Goal: Task Accomplishment & Management: Manage account settings

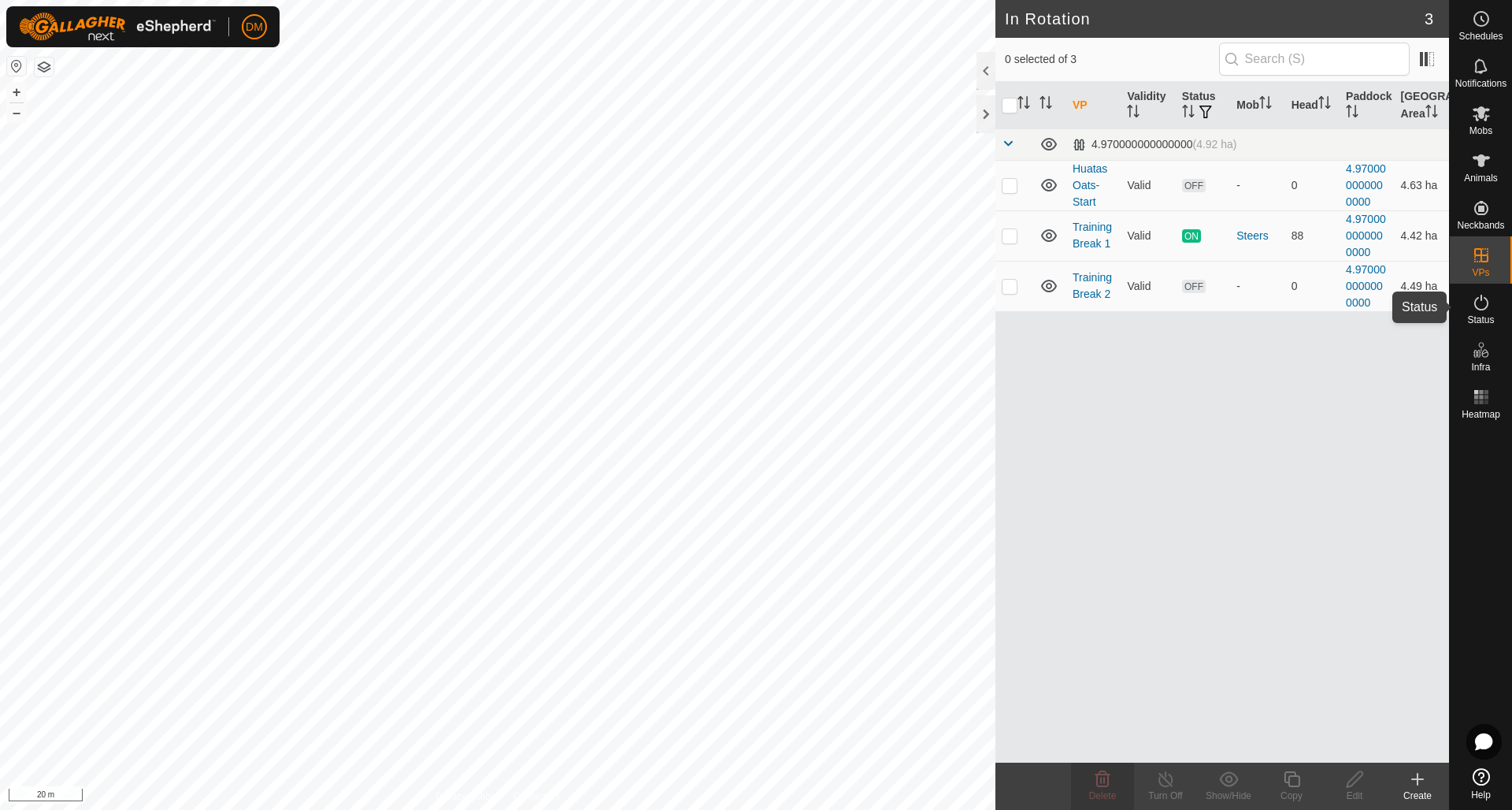
click at [1489, 309] on icon at bounding box center [1481, 302] width 19 height 19
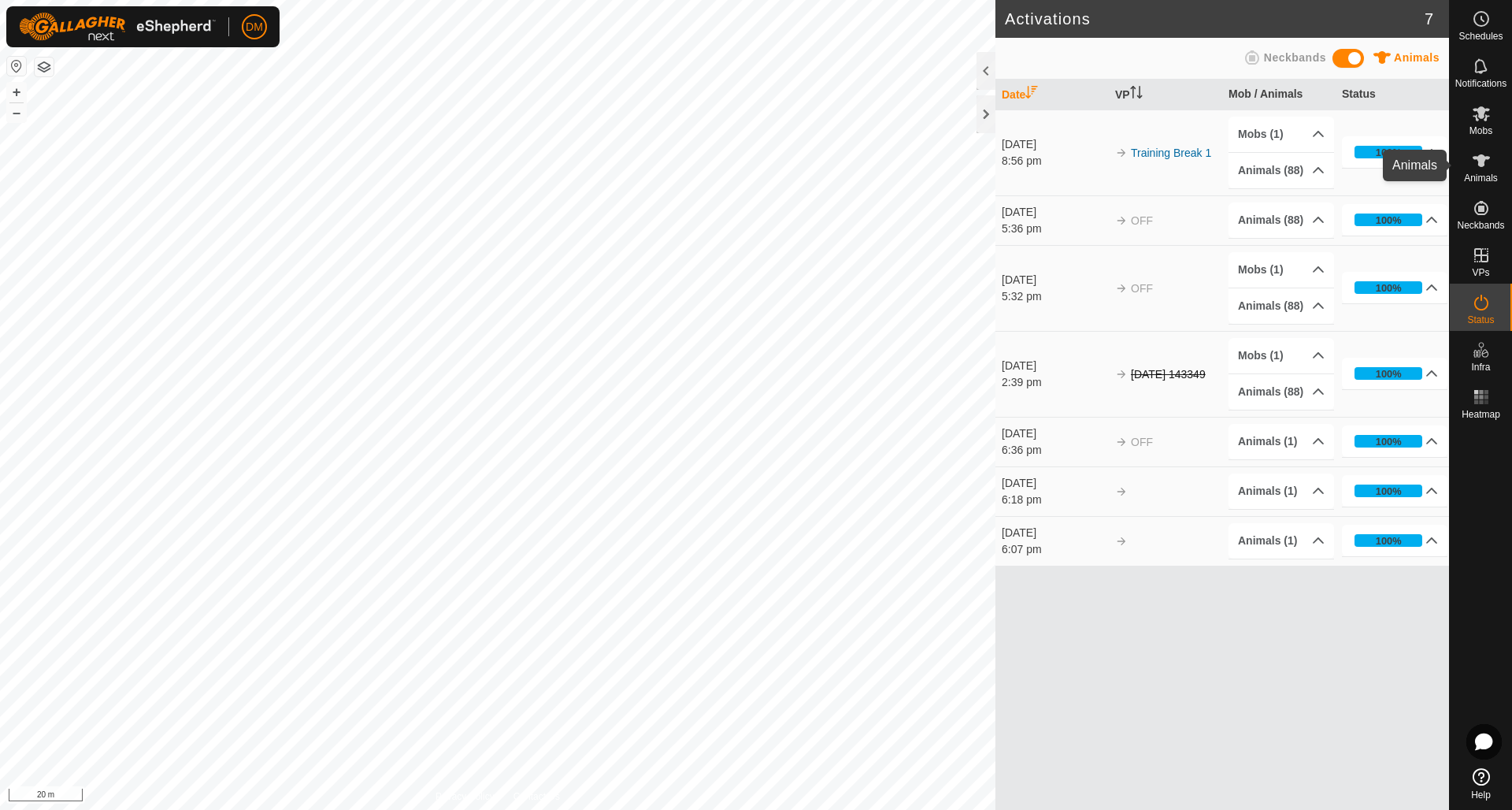
click at [1475, 171] on es-animals-svg-icon at bounding box center [1481, 161] width 28 height 25
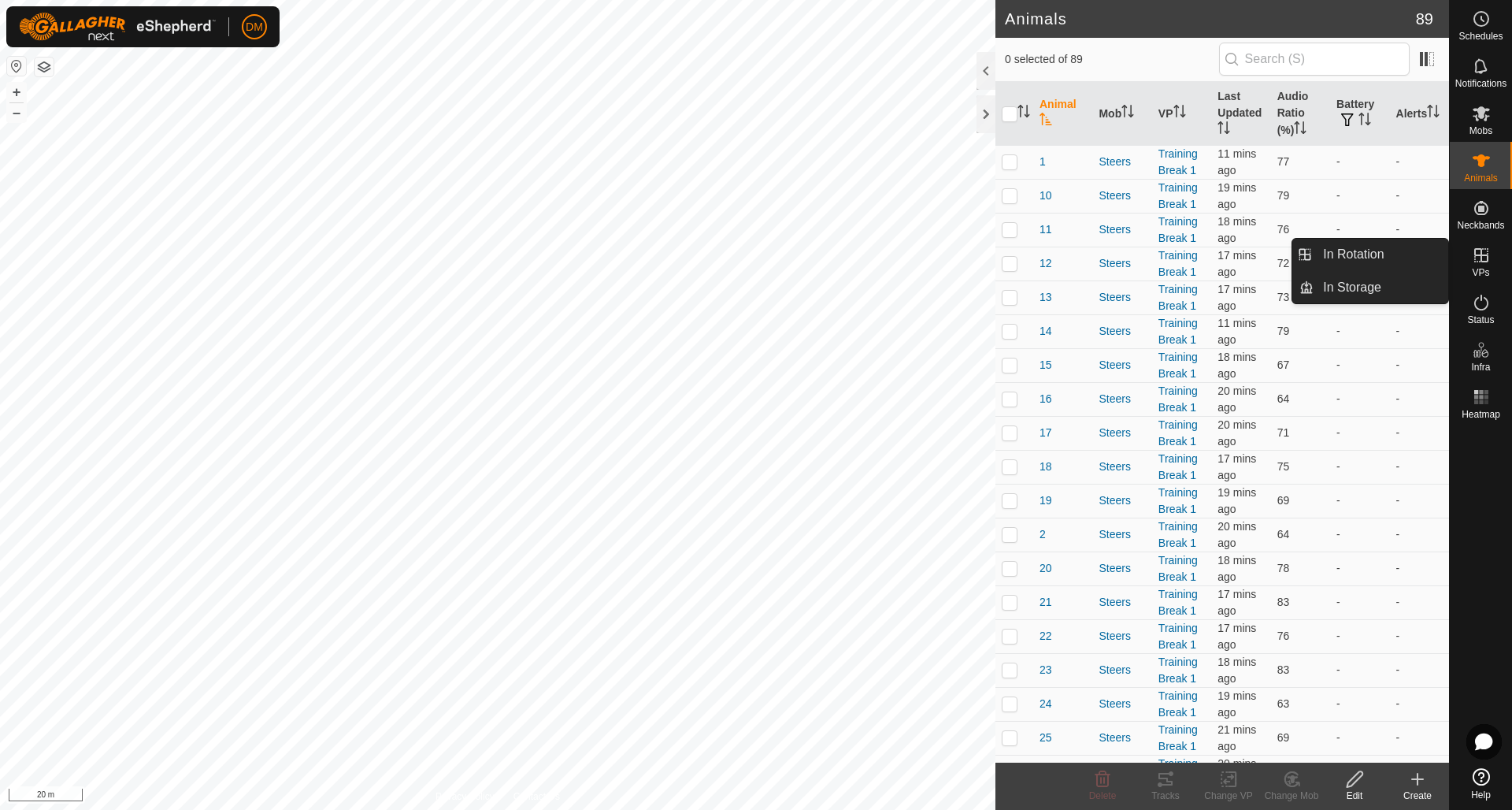
click at [1486, 261] on icon at bounding box center [1481, 256] width 15 height 15
click at [1381, 261] on link "In Rotation" at bounding box center [1381, 254] width 135 height 31
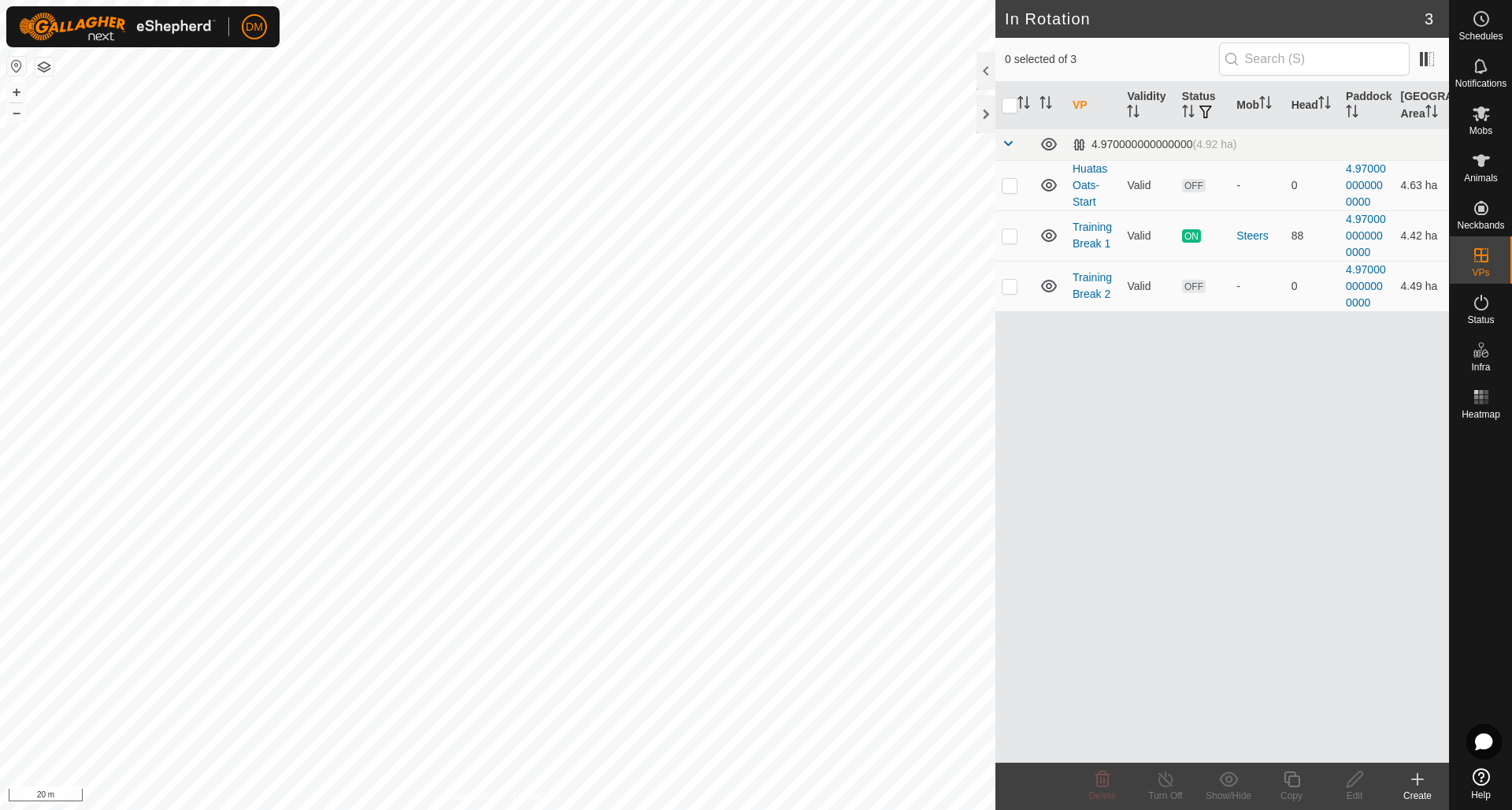
click at [1419, 782] on icon at bounding box center [1417, 779] width 19 height 19
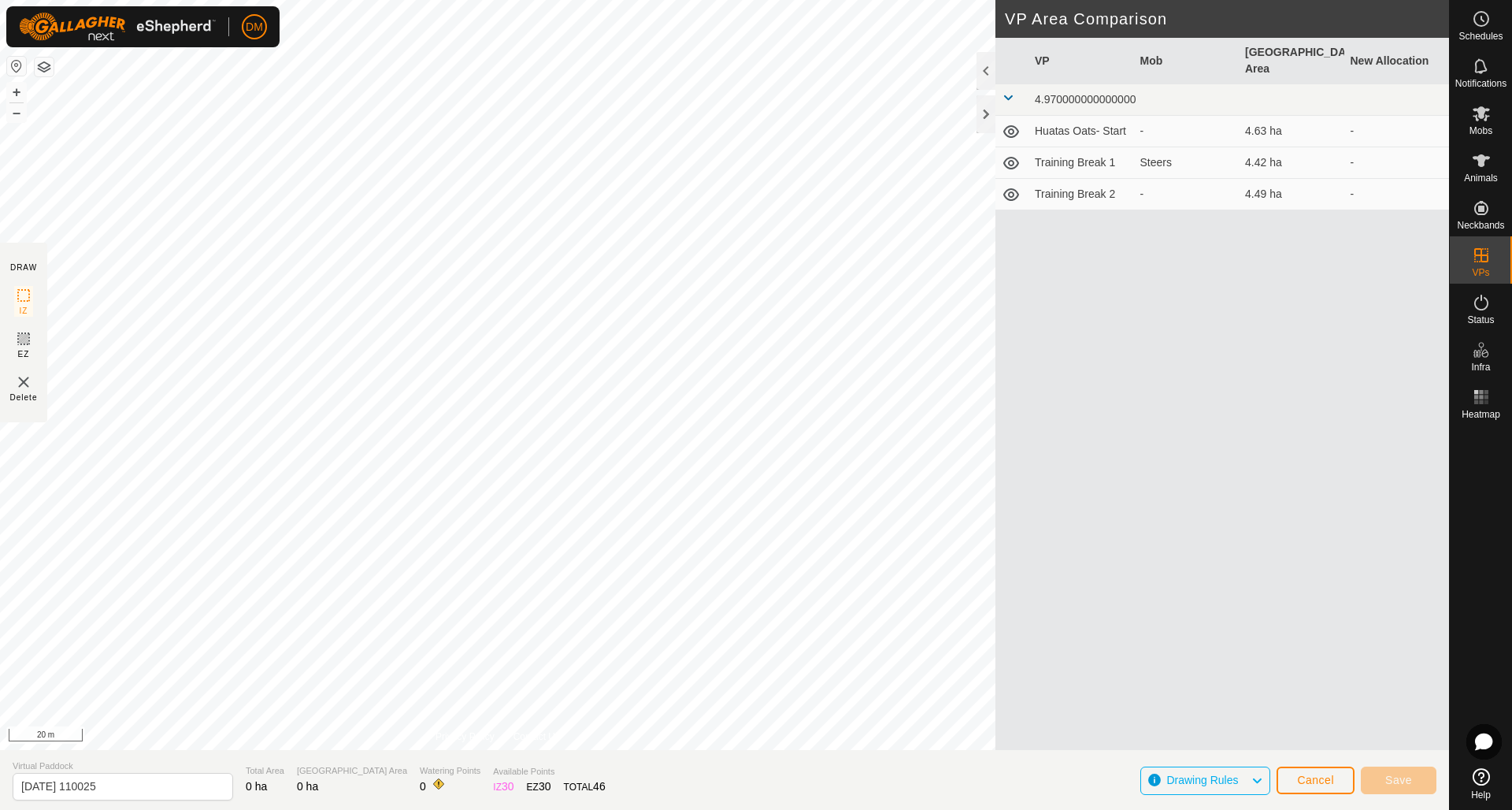
click at [1083, 179] on td "Training Break 2" at bounding box center [1081, 194] width 106 height 31
click at [1321, 779] on span "Cancel" at bounding box center [1315, 780] width 37 height 13
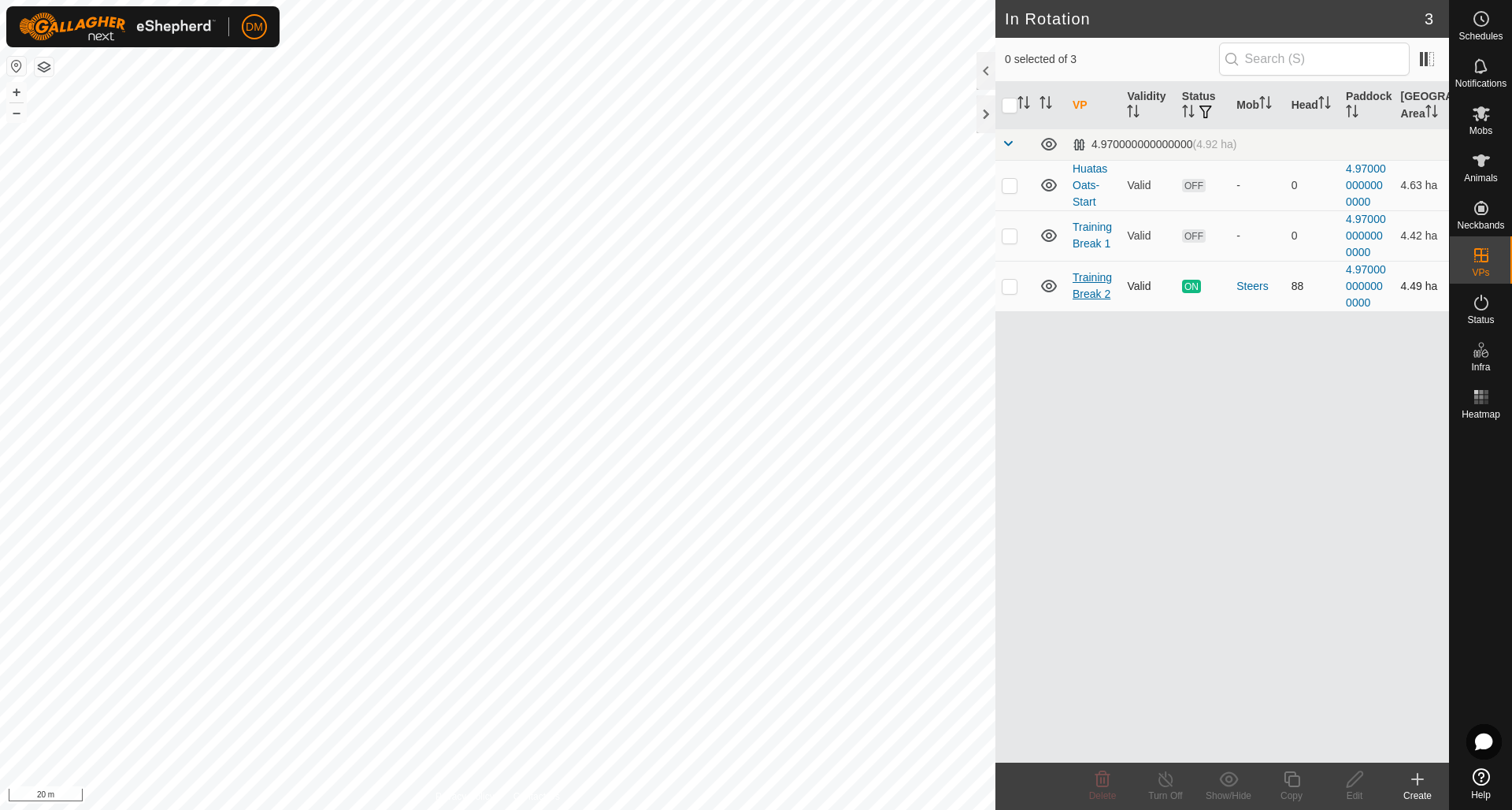
click at [1094, 288] on link "Training Break 2" at bounding box center [1092, 286] width 40 height 29
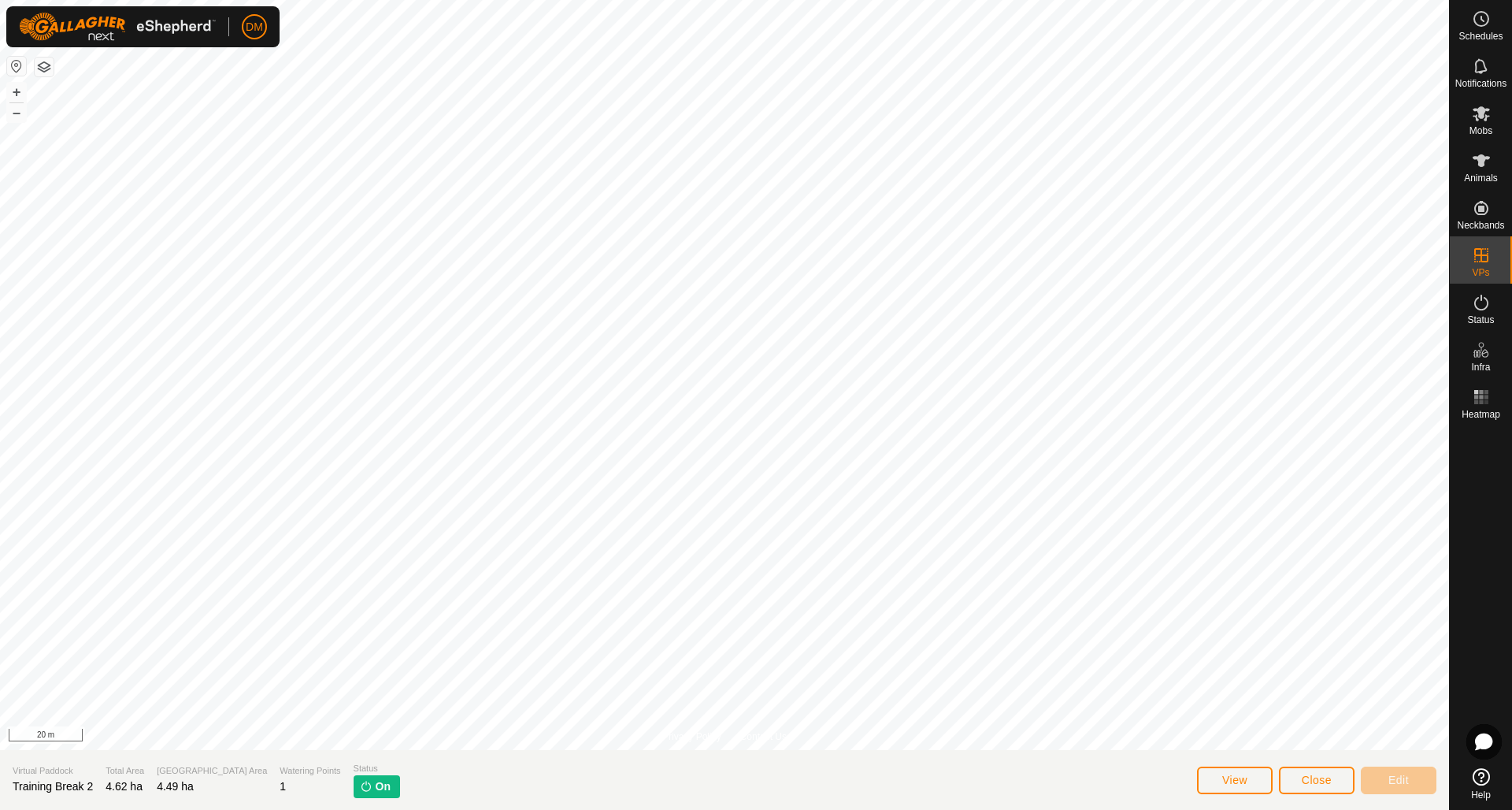
click at [1318, 780] on span "Close" at bounding box center [1316, 780] width 30 height 13
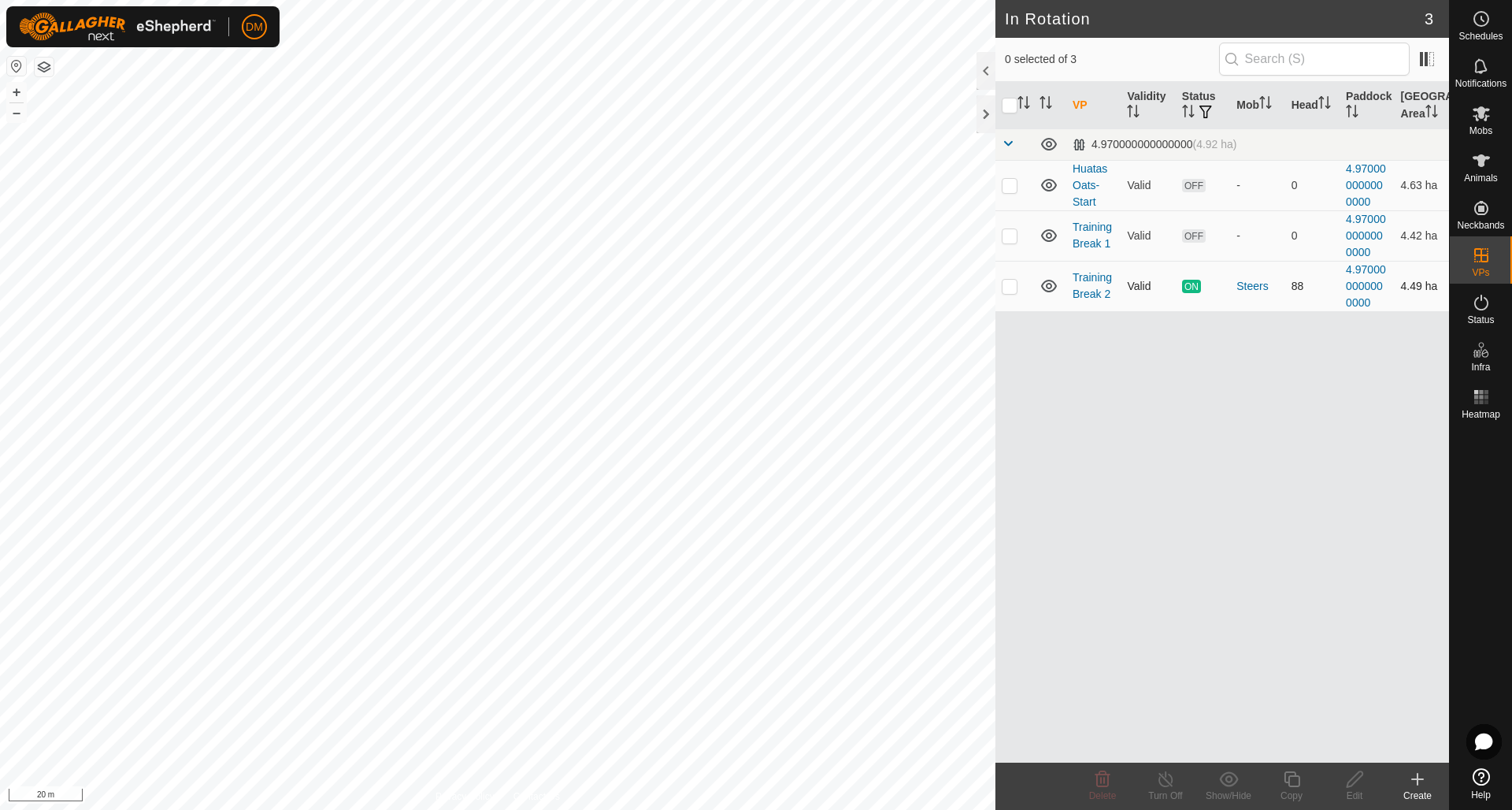
click at [1010, 286] on p-checkbox at bounding box center [1010, 286] width 16 height 13
checkbox input "true"
click at [1293, 783] on icon at bounding box center [1292, 779] width 19 height 19
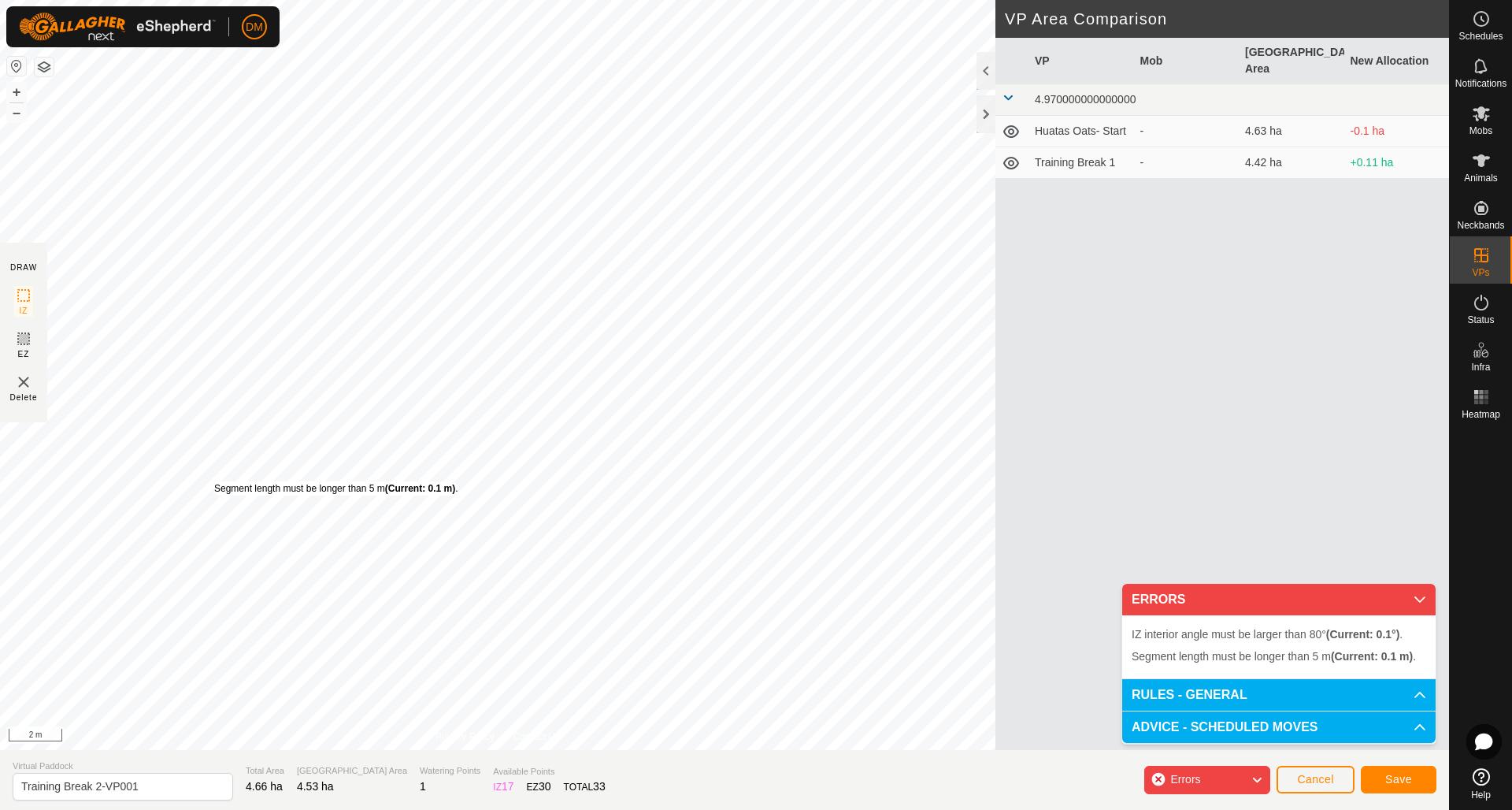
click at [215, 482] on div "Segment length must be longer than 5 m (Current: 0.1 m) ." at bounding box center [336, 489] width 244 height 15
click at [1197, 781] on span "Errors" at bounding box center [1185, 779] width 30 height 13
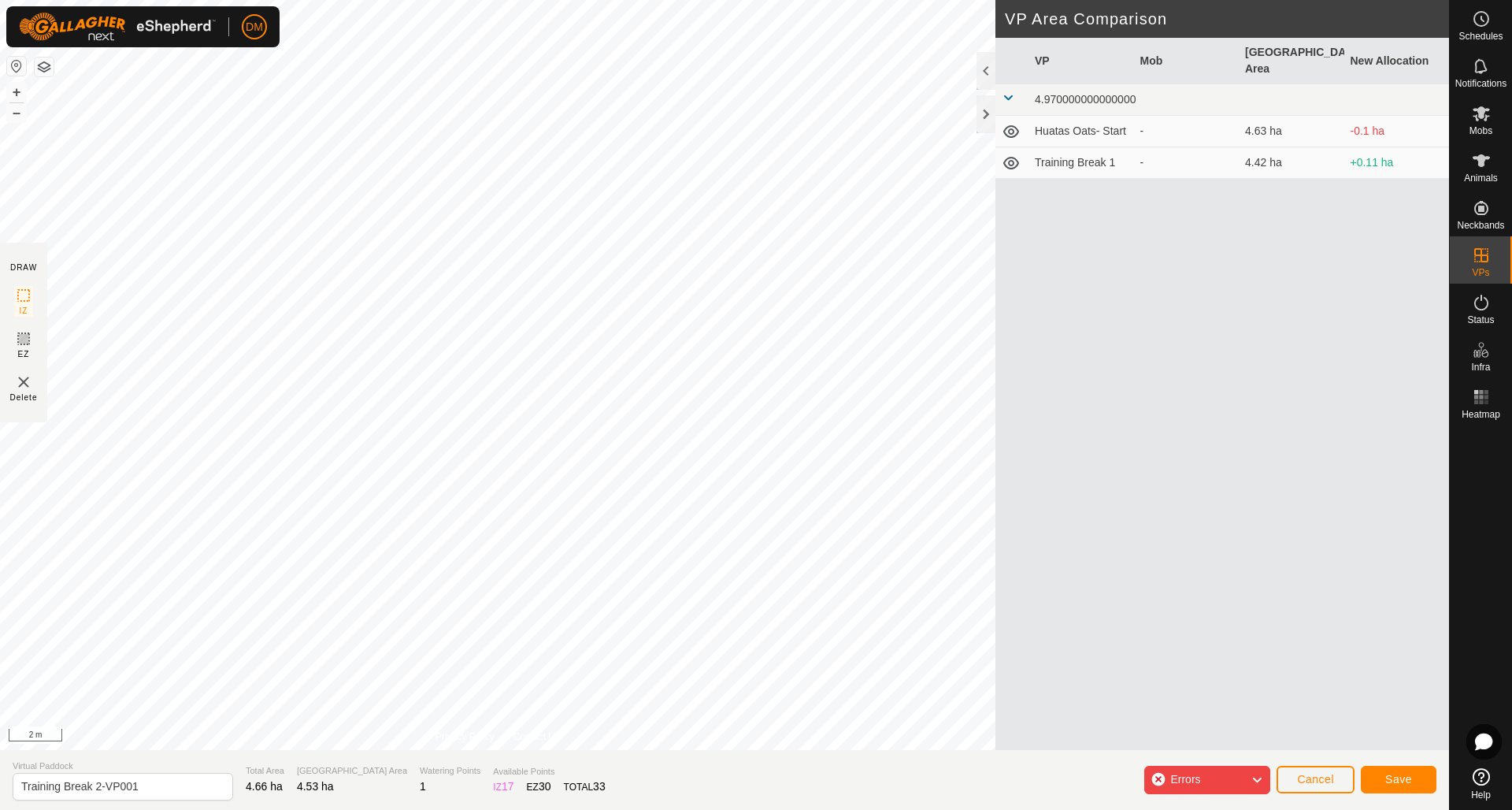
click at [1197, 781] on span "Errors" at bounding box center [1185, 779] width 30 height 13
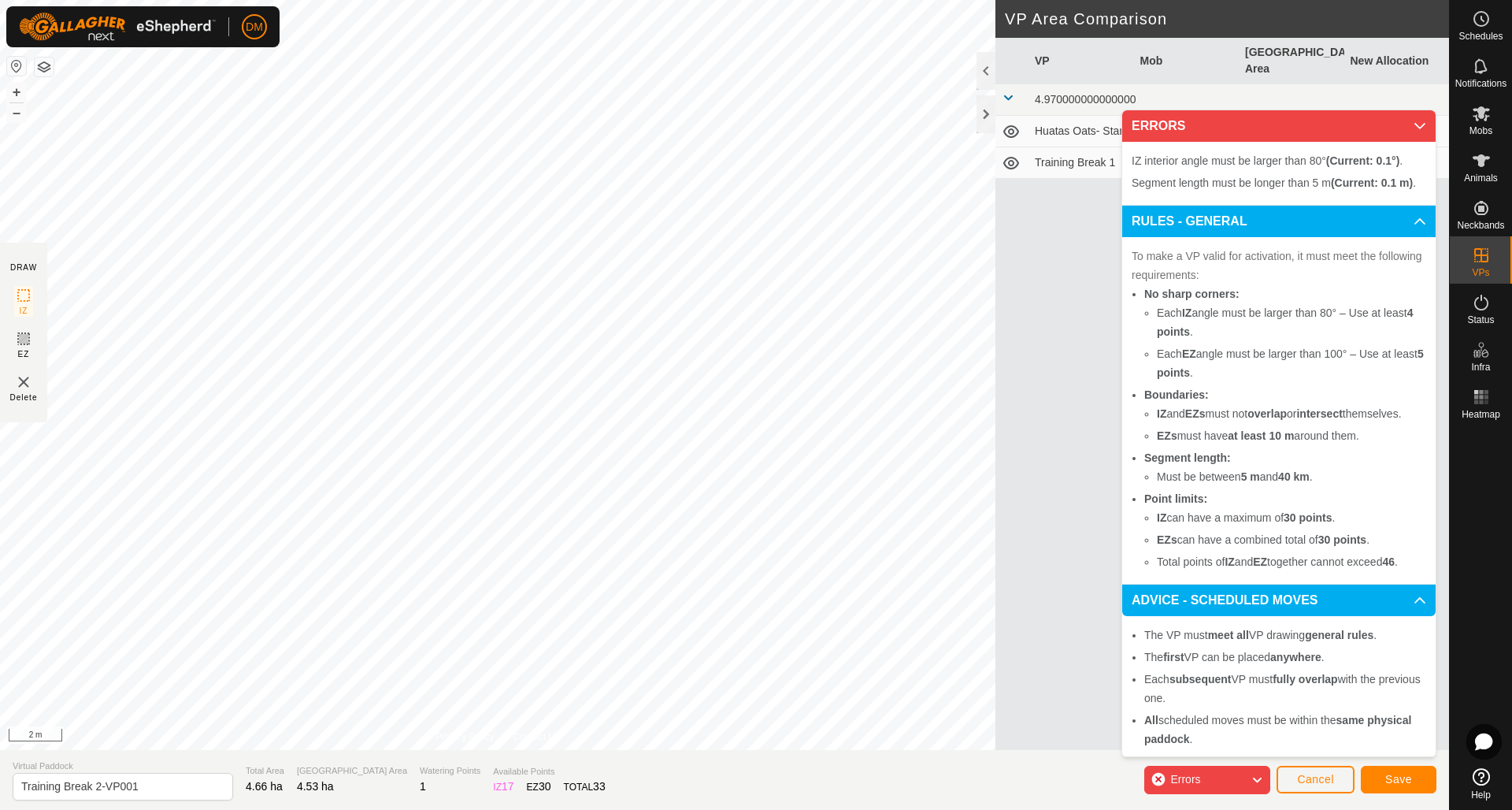
click at [1319, 784] on span "Cancel" at bounding box center [1315, 779] width 37 height 13
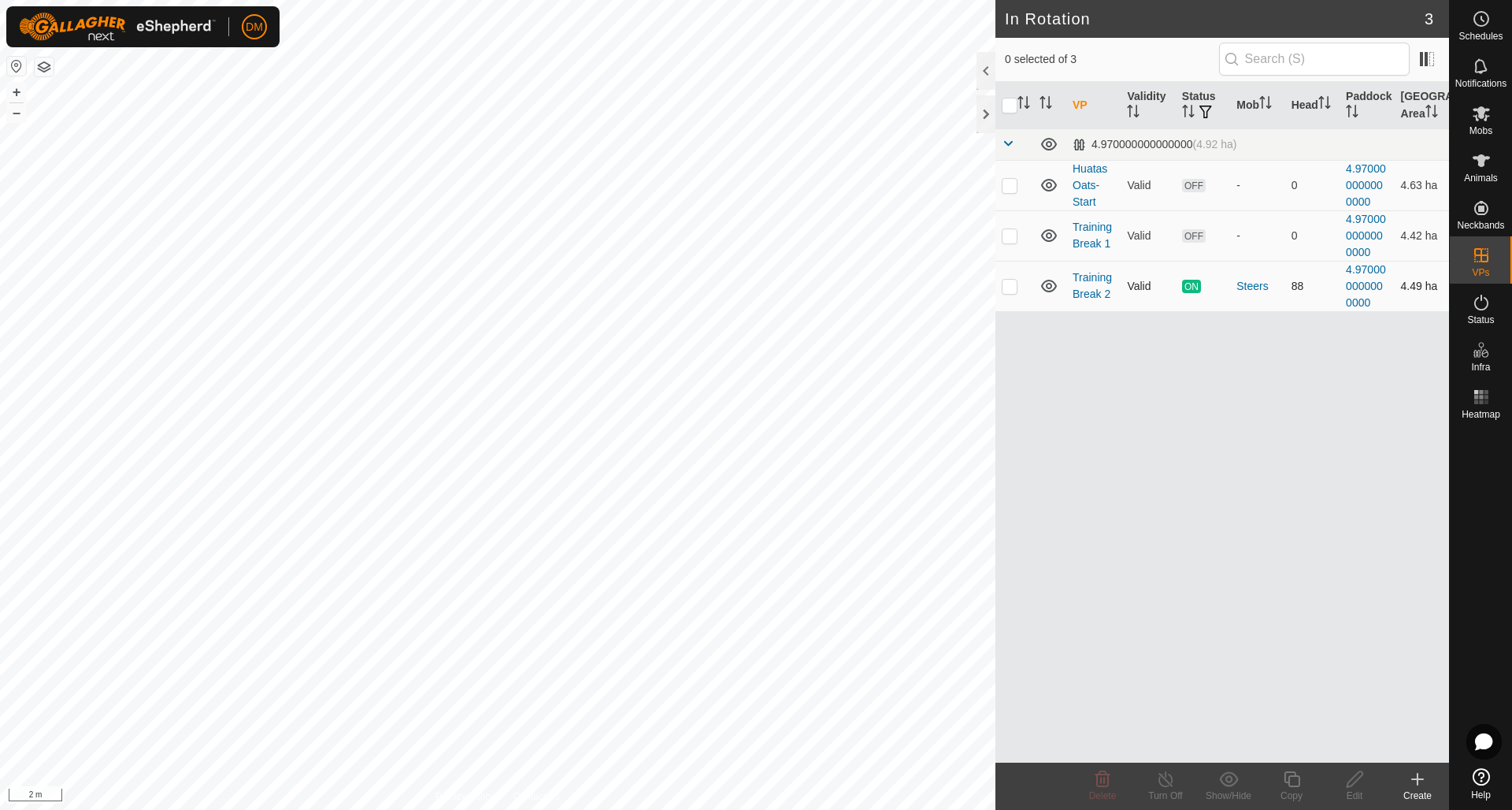
click at [1012, 288] on p-checkbox at bounding box center [1010, 286] width 16 height 13
checkbox input "true"
click at [1291, 781] on icon at bounding box center [1292, 779] width 19 height 19
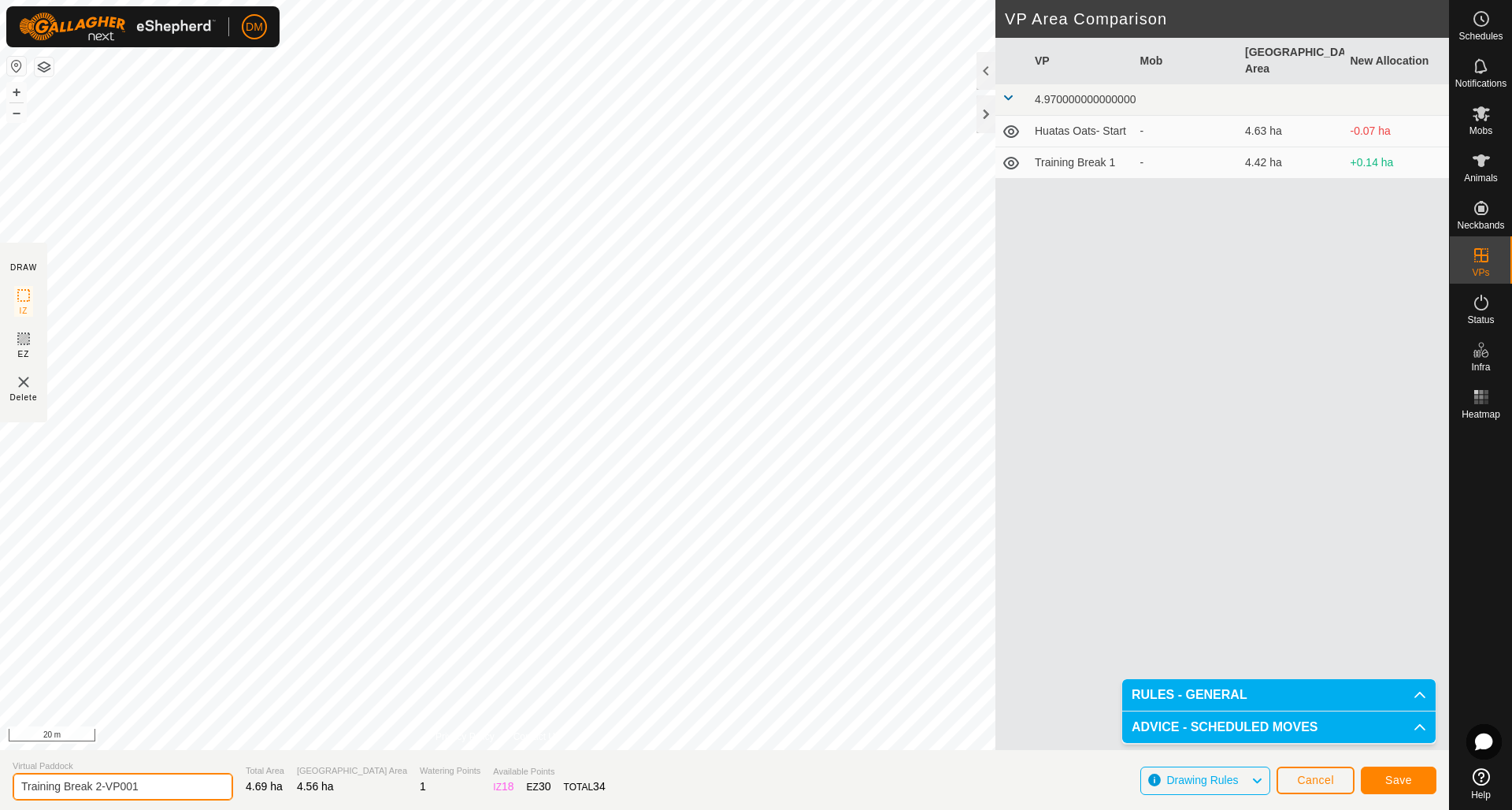
click at [153, 787] on input "Training Break 2-VP001" at bounding box center [123, 787] width 220 height 27
drag, startPoint x: 148, startPoint y: 786, endPoint x: 95, endPoint y: 784, distance: 53.0
click at [95, 784] on input "Training Break 2-VP001" at bounding box center [123, 787] width 220 height 27
type input "Training Break 3"
click at [1393, 780] on span "Save" at bounding box center [1398, 780] width 27 height 13
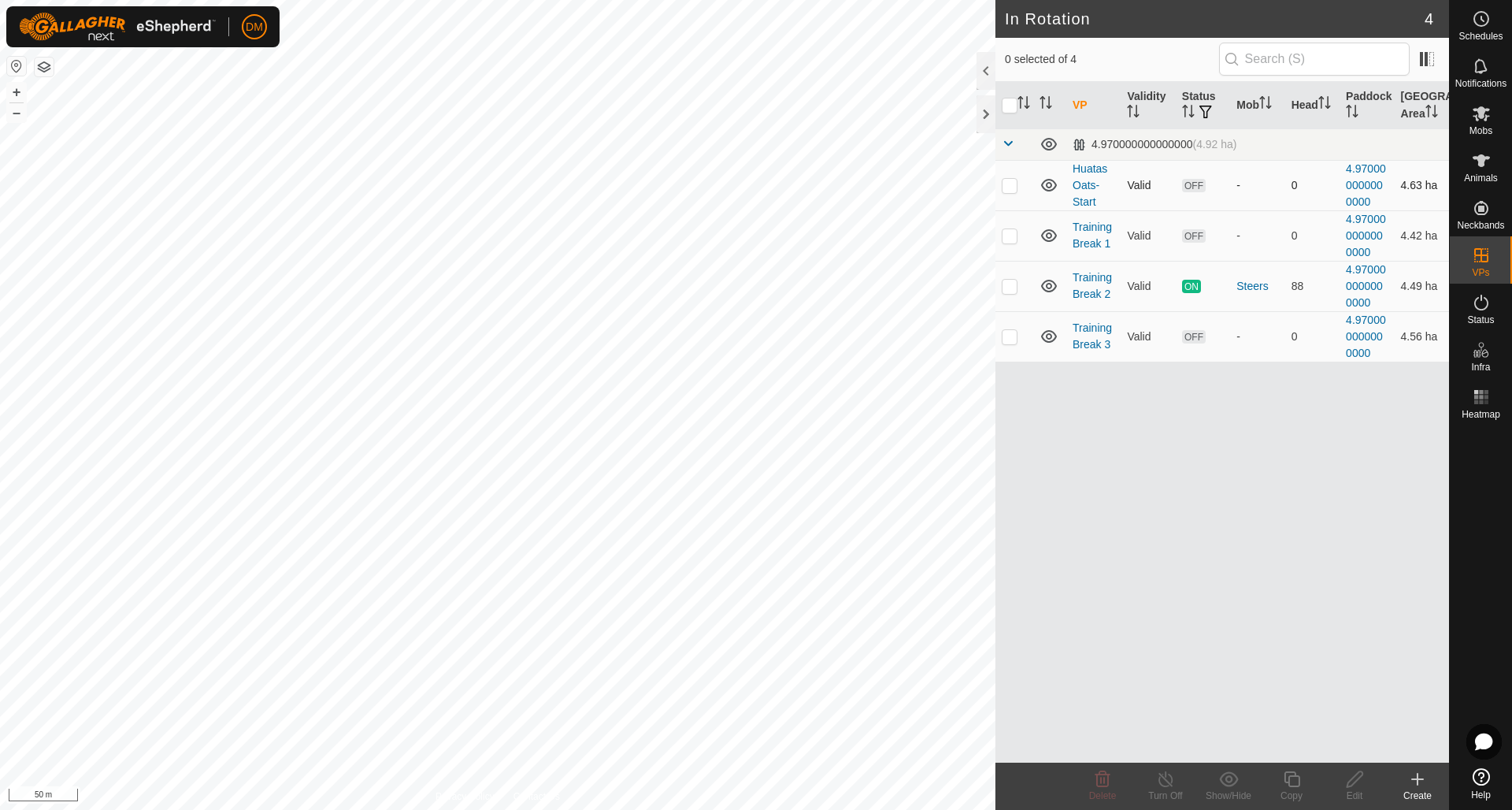
click at [1010, 188] on p-checkbox at bounding box center [1010, 186] width 16 height 13
click at [1011, 185] on p-checkbox at bounding box center [1010, 186] width 16 height 13
checkbox input "true"
click at [1290, 785] on icon at bounding box center [1292, 779] width 19 height 19
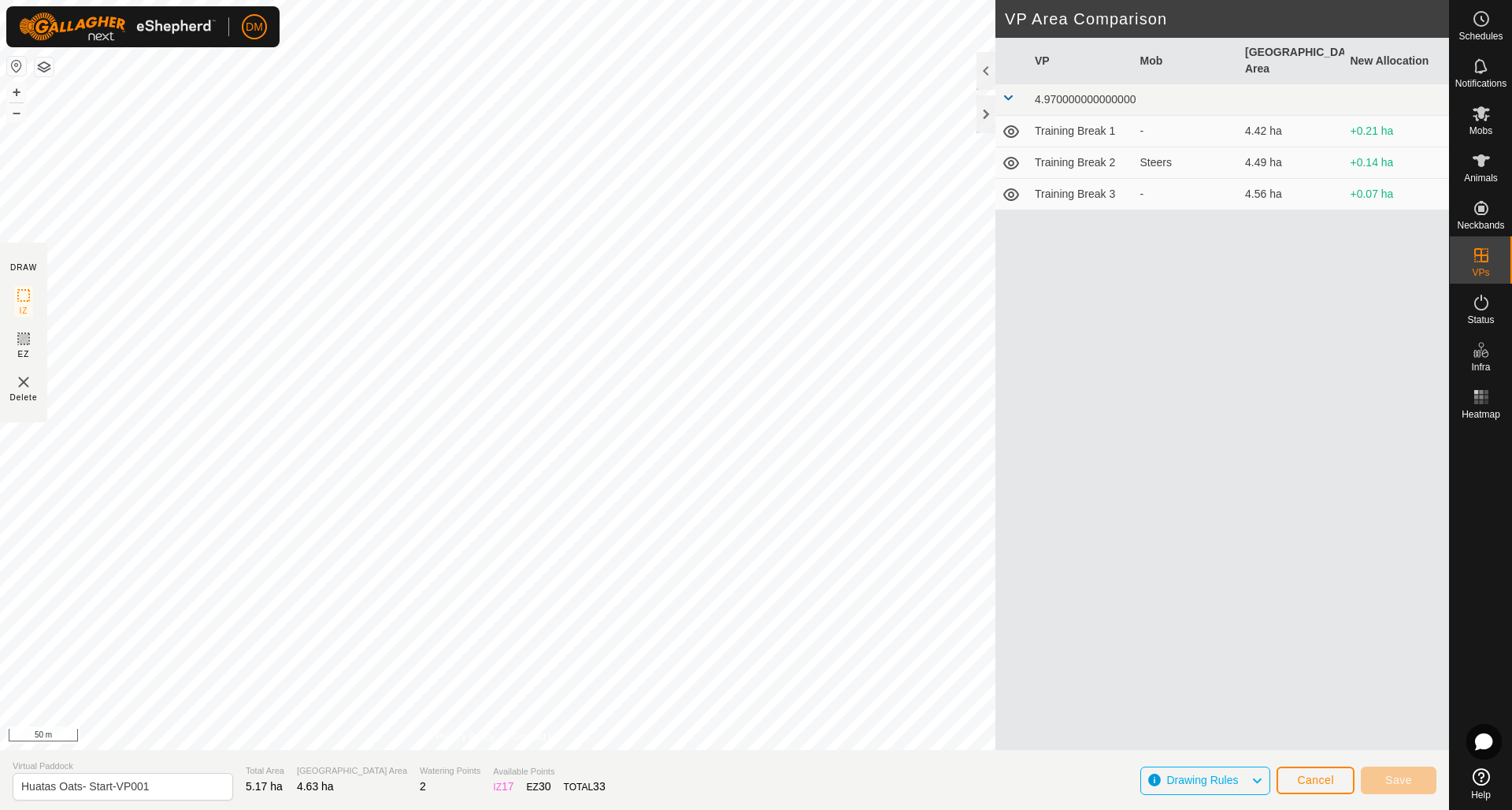
click at [1327, 775] on span "Cancel" at bounding box center [1315, 780] width 37 height 13
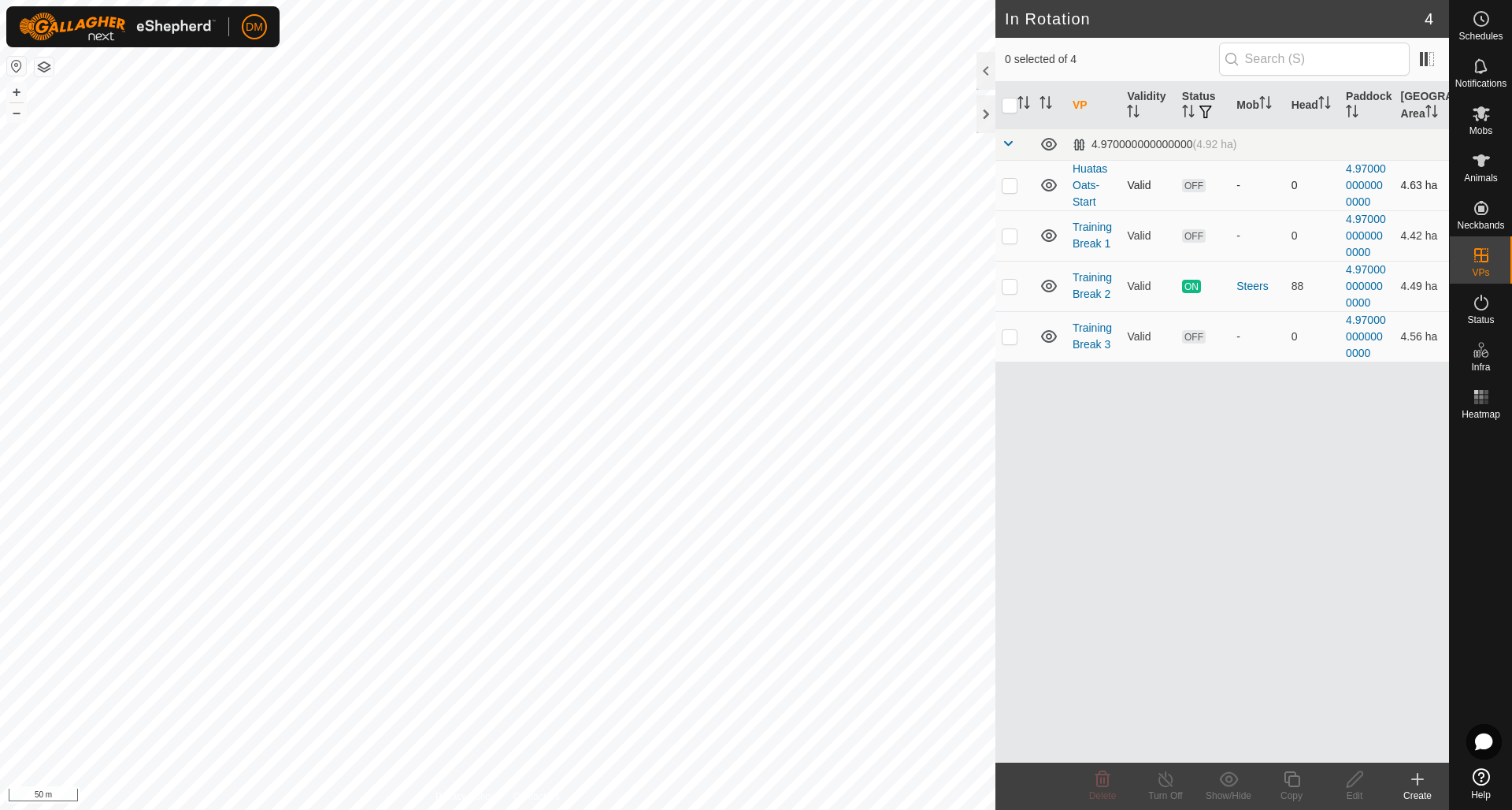
click at [1014, 182] on p-checkbox at bounding box center [1010, 186] width 16 height 13
checkbox input "false"
click at [1048, 185] on icon at bounding box center [1049, 186] width 16 height 13
click at [1048, 239] on icon at bounding box center [1049, 236] width 16 height 13
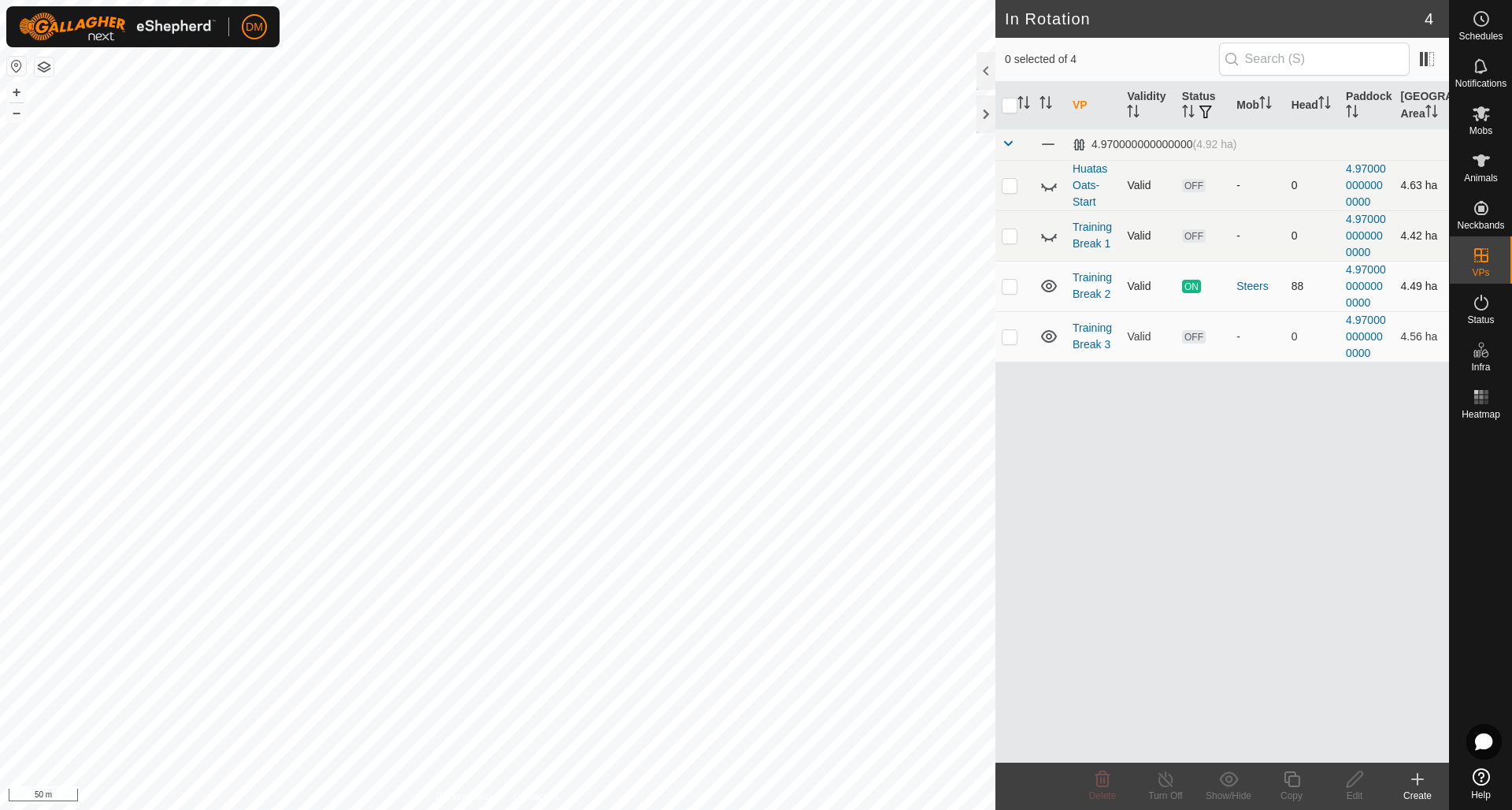
click at [1044, 288] on icon at bounding box center [1048, 286] width 19 height 19
click at [1051, 340] on icon at bounding box center [1049, 336] width 16 height 13
click at [1419, 777] on icon at bounding box center [1417, 779] width 19 height 19
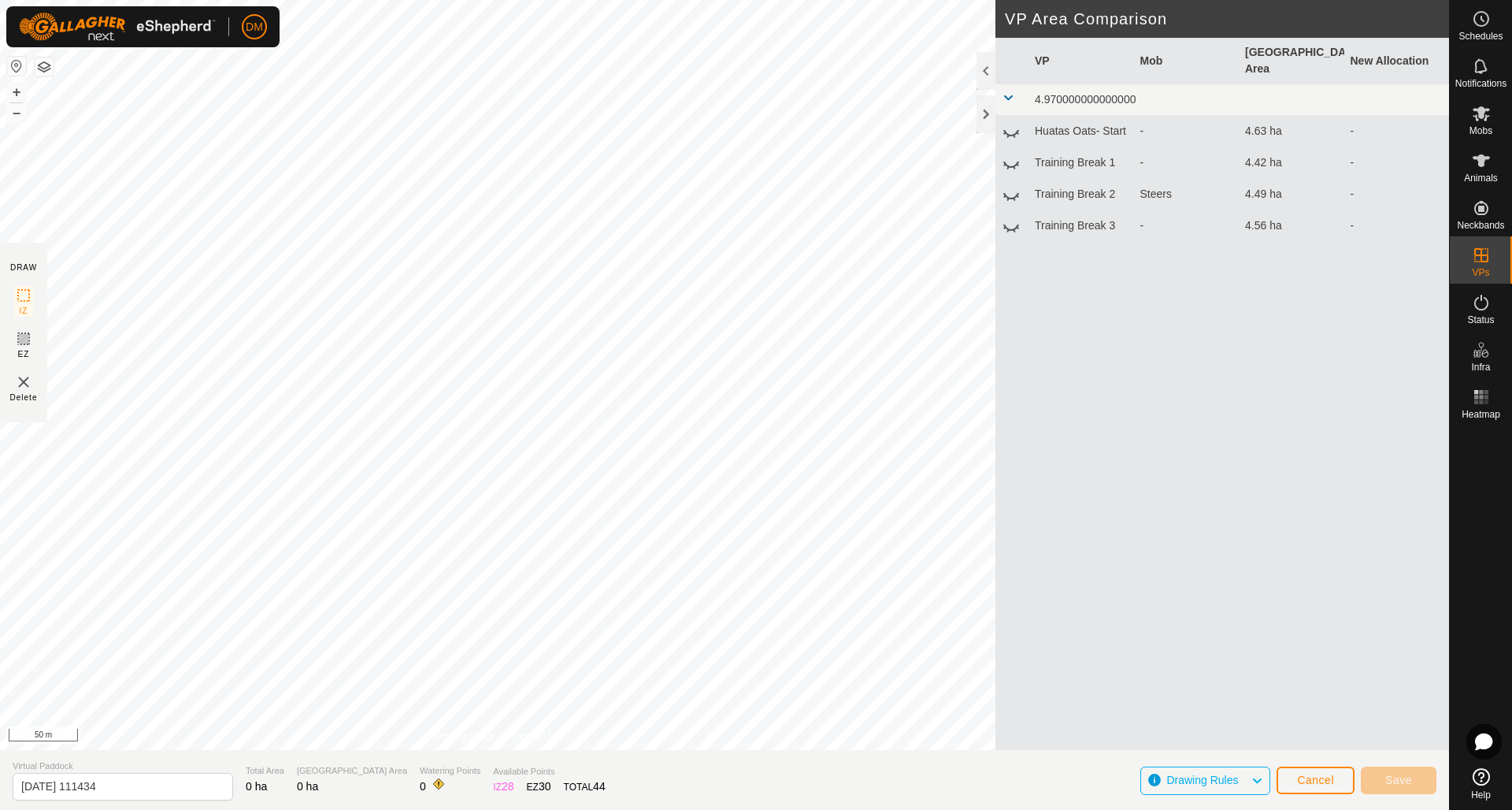
click at [1319, 788] on button "Cancel" at bounding box center [1315, 780] width 78 height 27
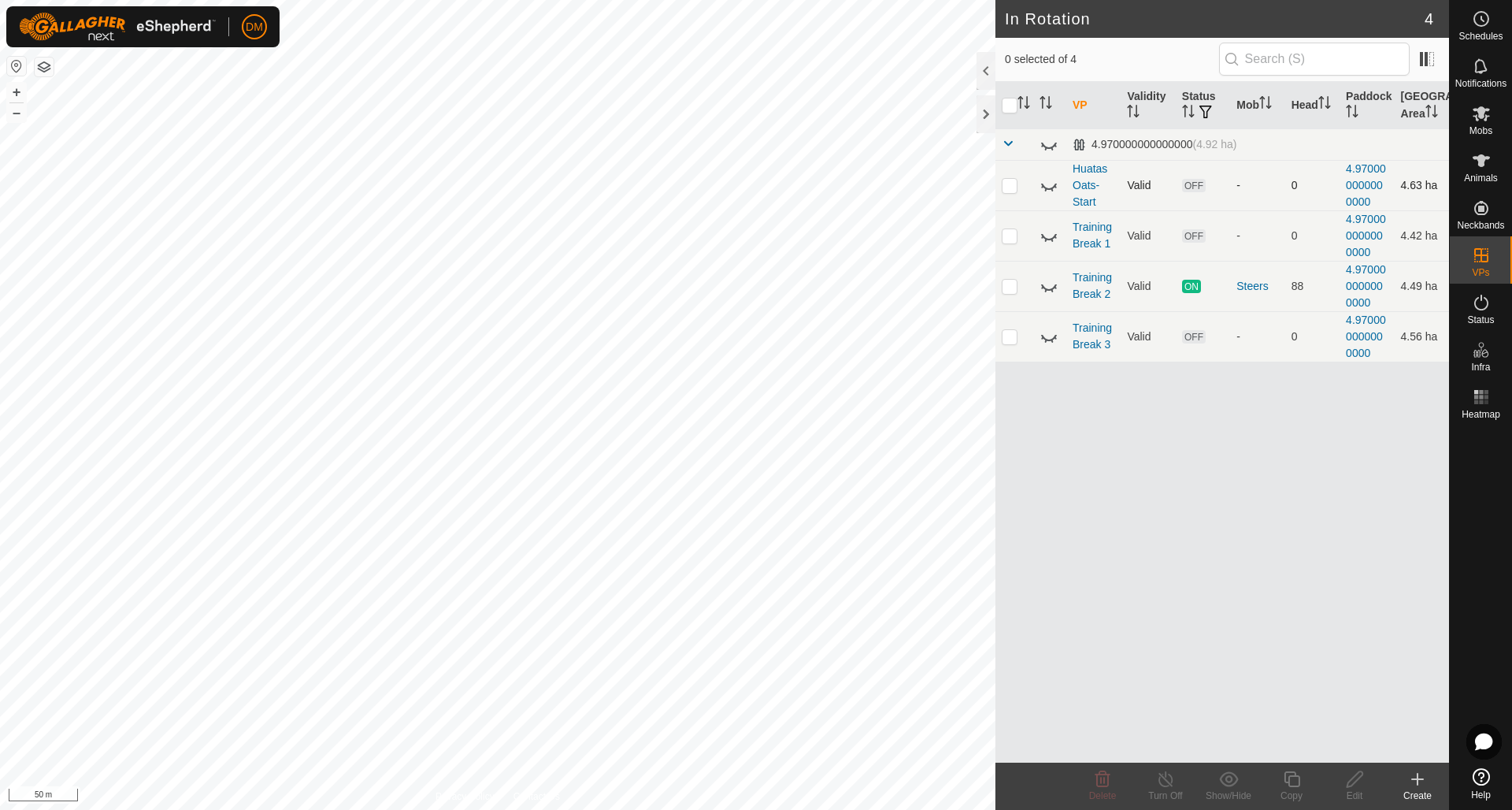
click at [1014, 186] on p-checkbox at bounding box center [1010, 186] width 16 height 13
click at [1012, 189] on p-checkbox at bounding box center [1010, 186] width 16 height 13
click at [1045, 185] on icon at bounding box center [1048, 185] width 19 height 19
click at [1009, 188] on p-checkbox at bounding box center [1010, 186] width 16 height 13
checkbox input "true"
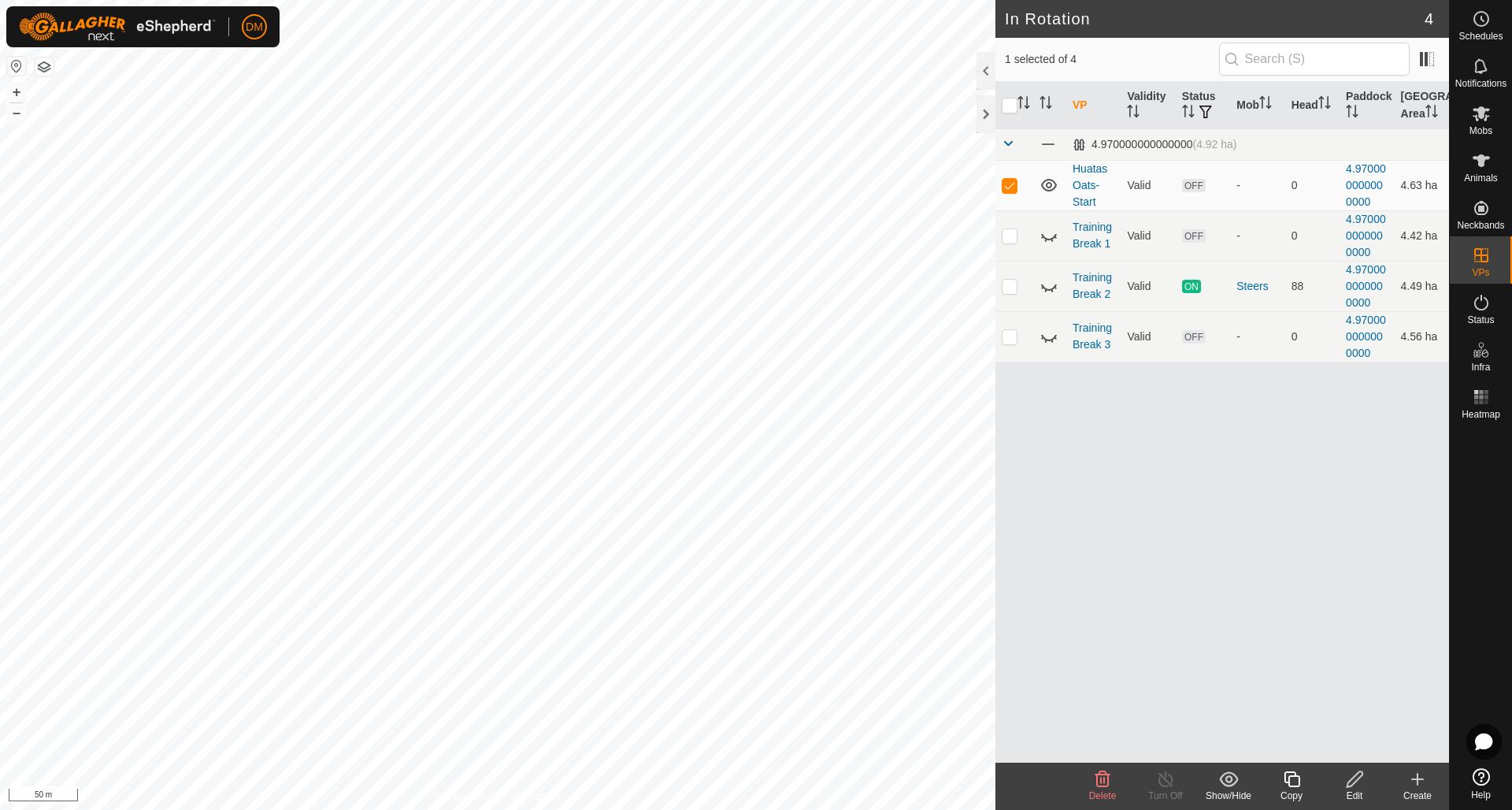
click at [1291, 781] on icon at bounding box center [1292, 779] width 19 height 19
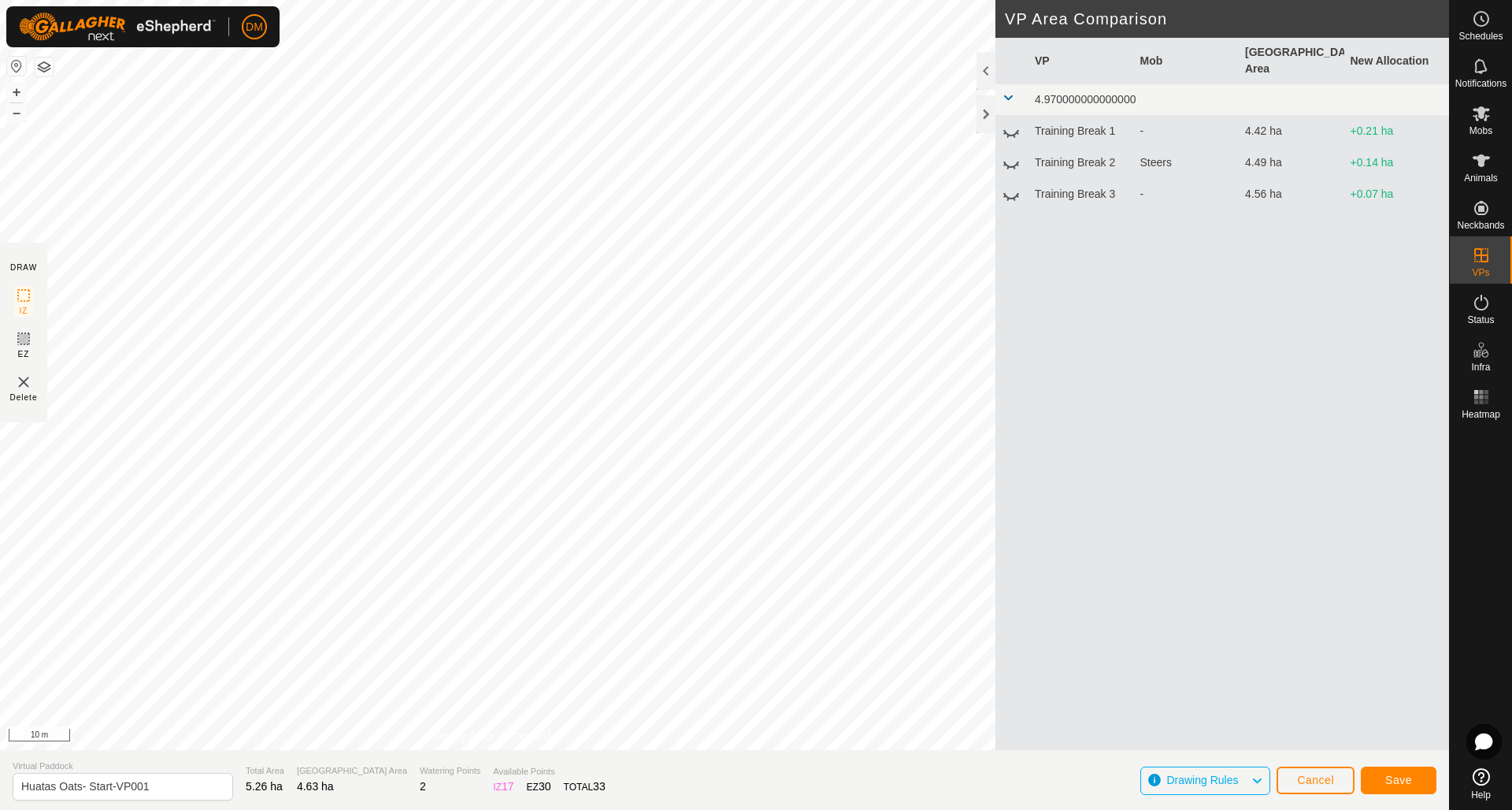
click at [1397, 782] on span "Save" at bounding box center [1398, 780] width 27 height 13
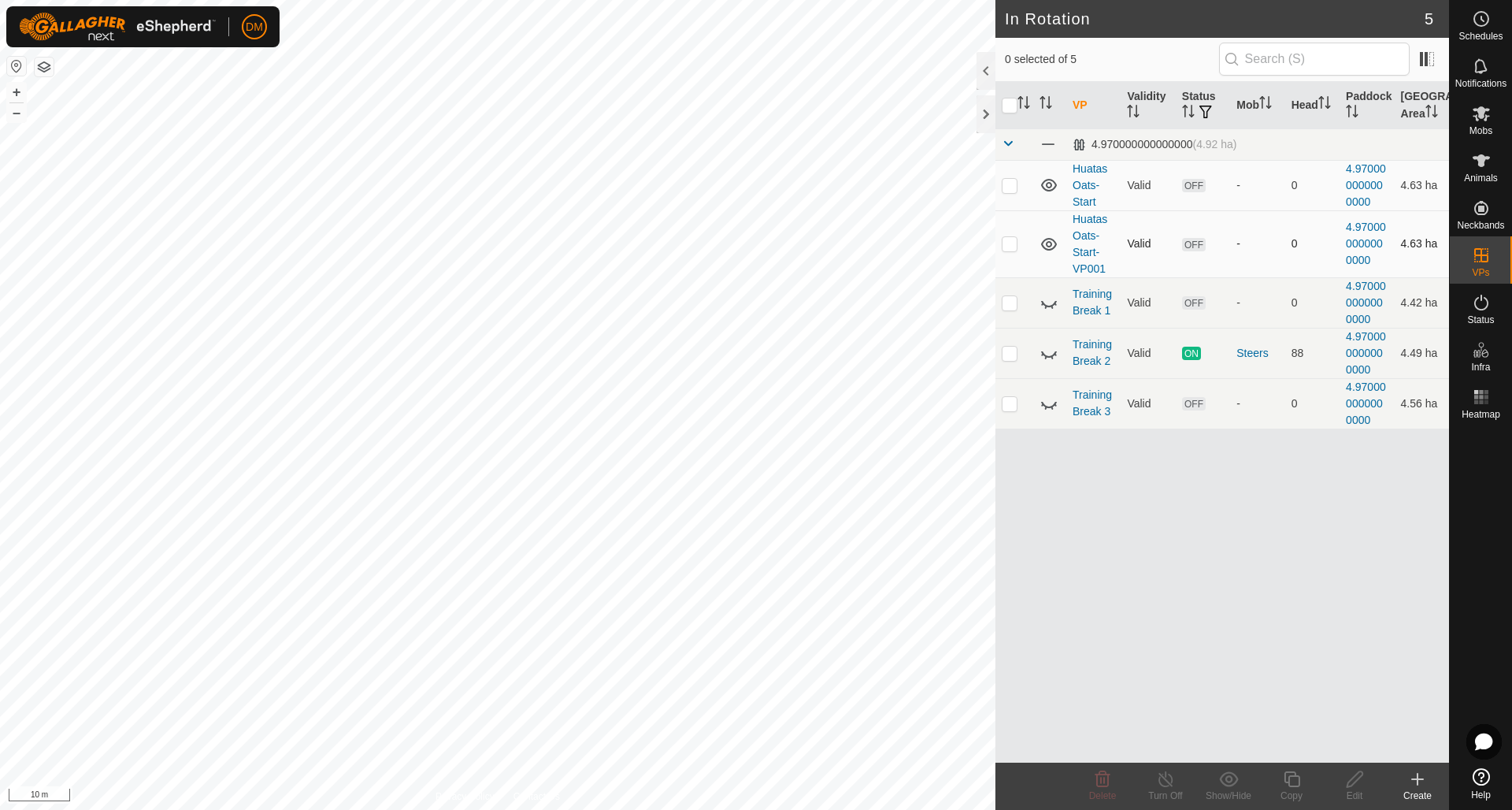
click at [1010, 246] on p-checkbox at bounding box center [1010, 244] width 16 height 13
checkbox input "true"
click at [1297, 781] on icon at bounding box center [1292, 779] width 19 height 19
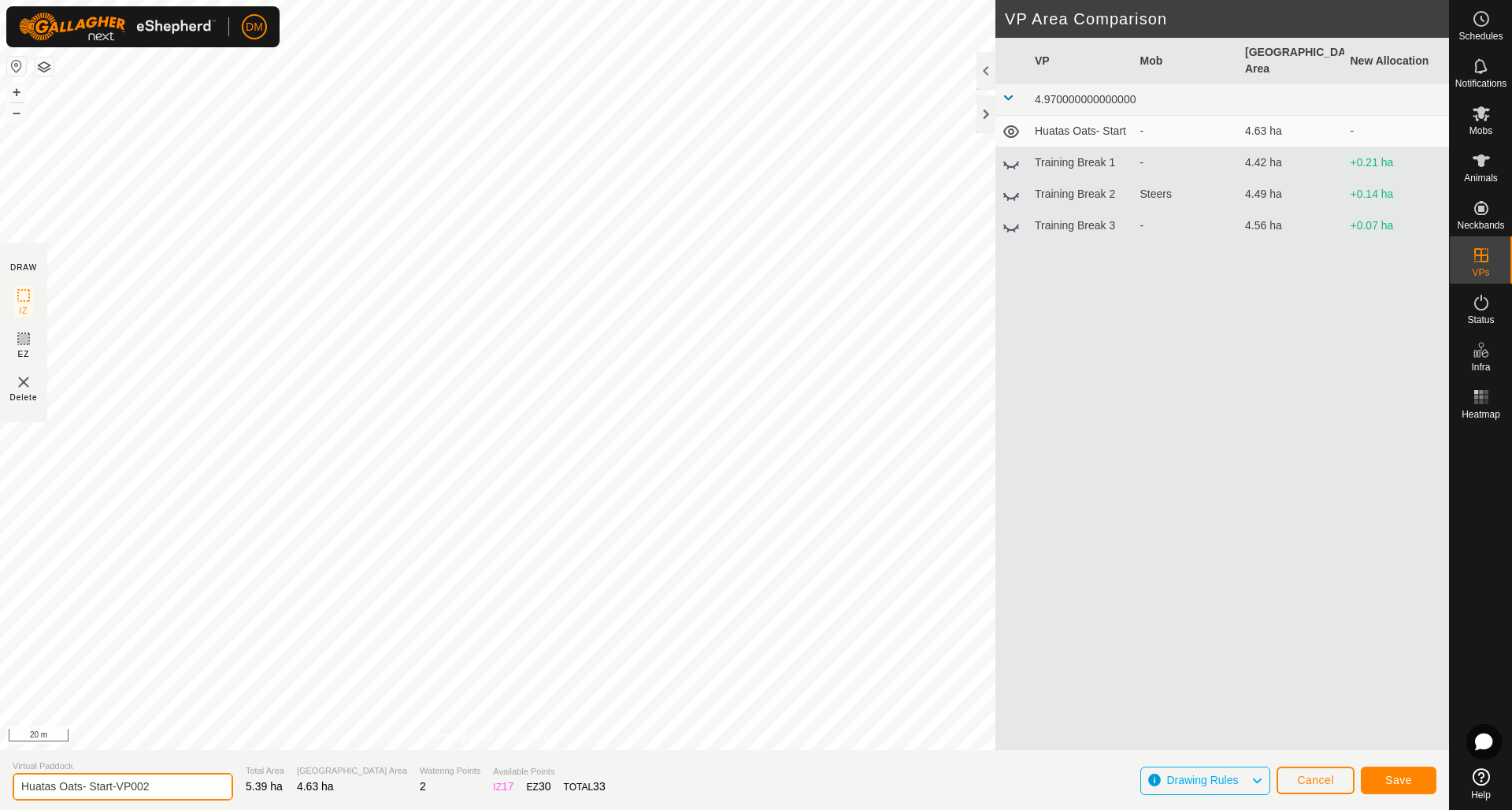
drag, startPoint x: 118, startPoint y: 784, endPoint x: 187, endPoint y: 789, distance: 69.2
click at [187, 788] on input "Huatas Oats- Start-VP002" at bounding box center [123, 787] width 220 height 27
type input "Huatas Oats- 3"
click at [1406, 778] on span "Save" at bounding box center [1398, 780] width 27 height 13
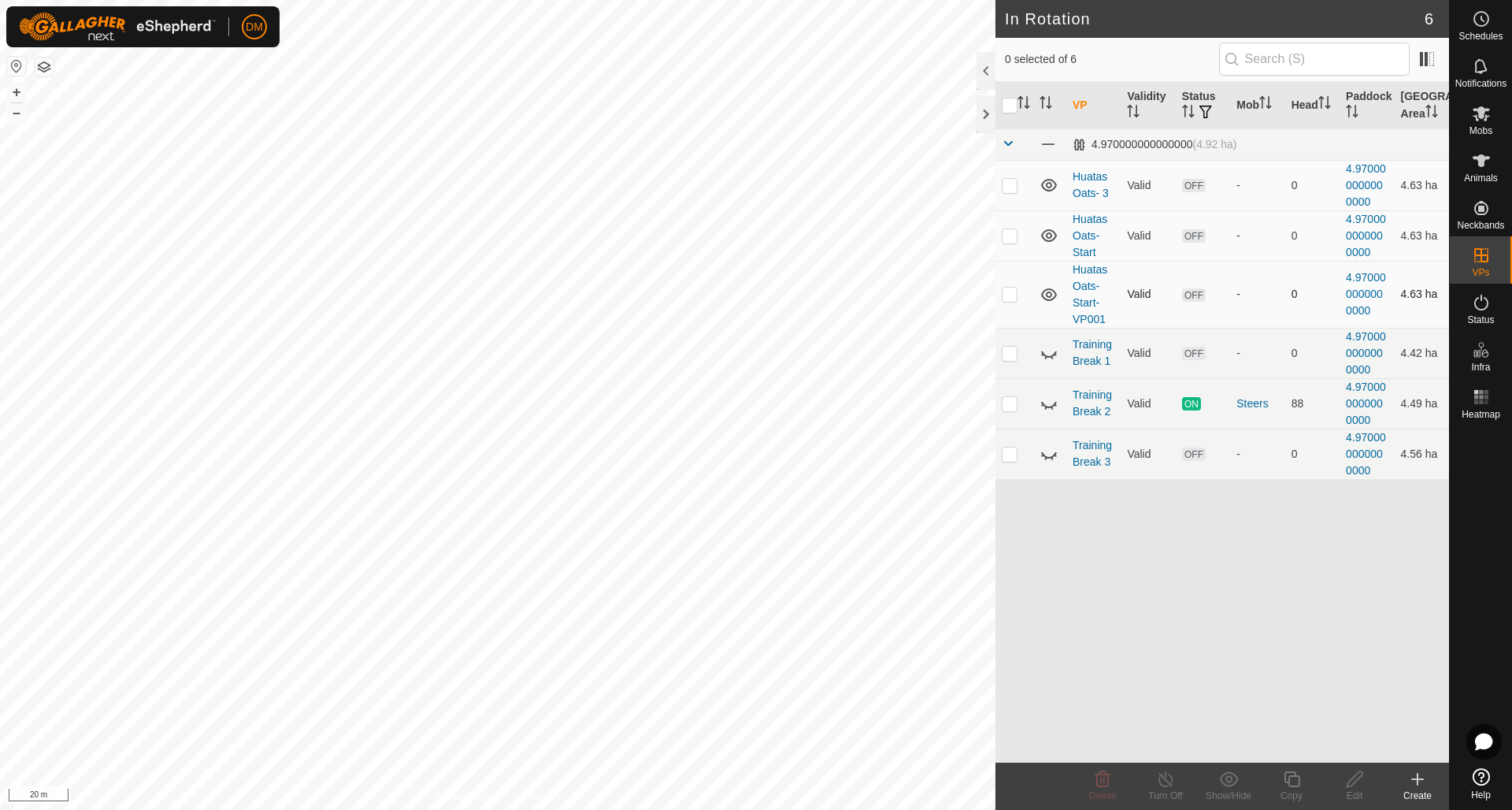
click at [1008, 293] on p-checkbox at bounding box center [1010, 294] width 16 height 13
checkbox input "true"
click at [1356, 776] on icon at bounding box center [1355, 779] width 19 height 19
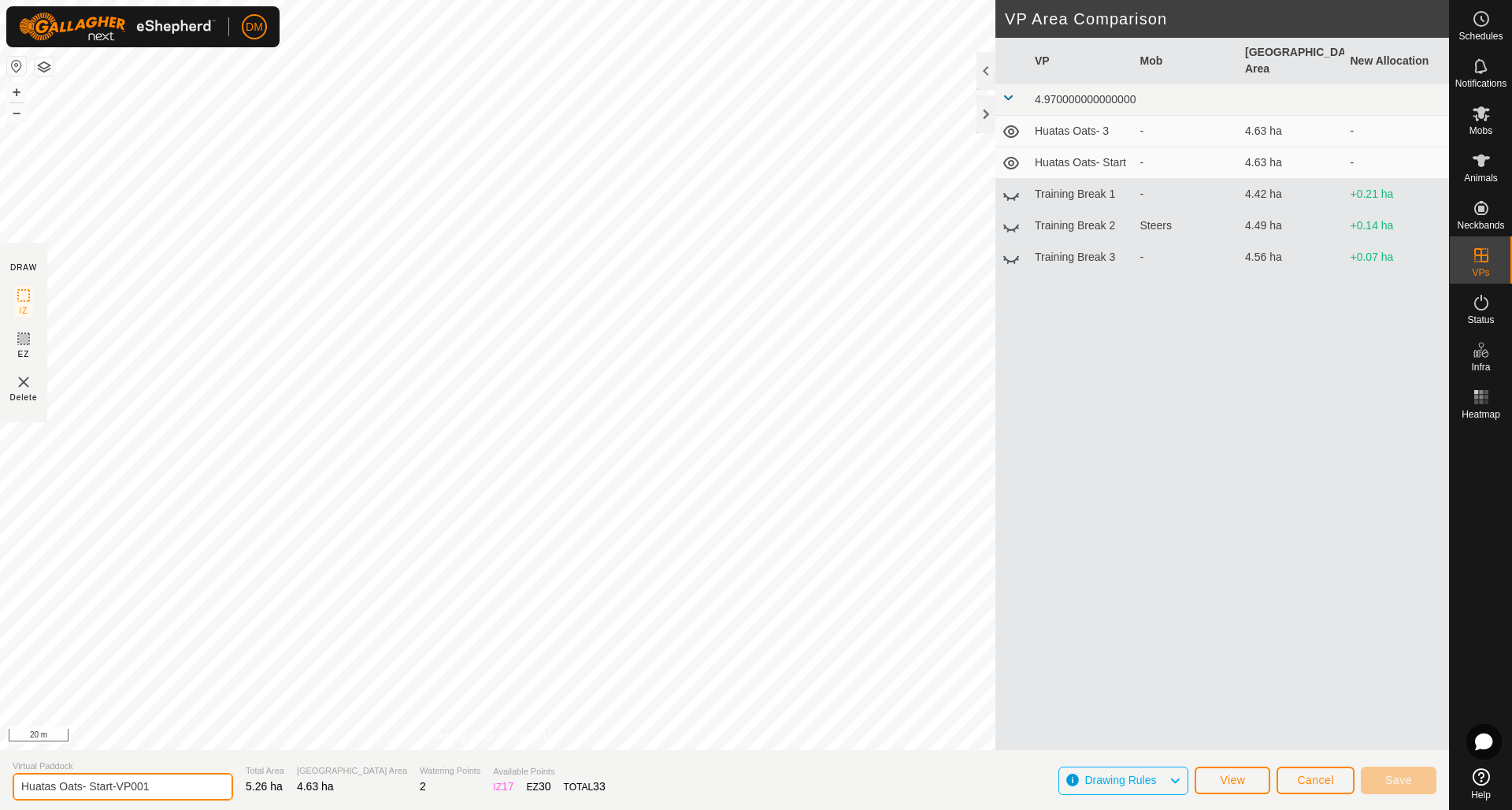
drag, startPoint x: 89, startPoint y: 787, endPoint x: 163, endPoint y: 788, distance: 74.0
click at [163, 788] on input "Huatas Oats- Start-VP001" at bounding box center [123, 787] width 220 height 27
type input "Huatas Oats- 2"
click at [1399, 785] on span "Save" at bounding box center [1398, 780] width 27 height 13
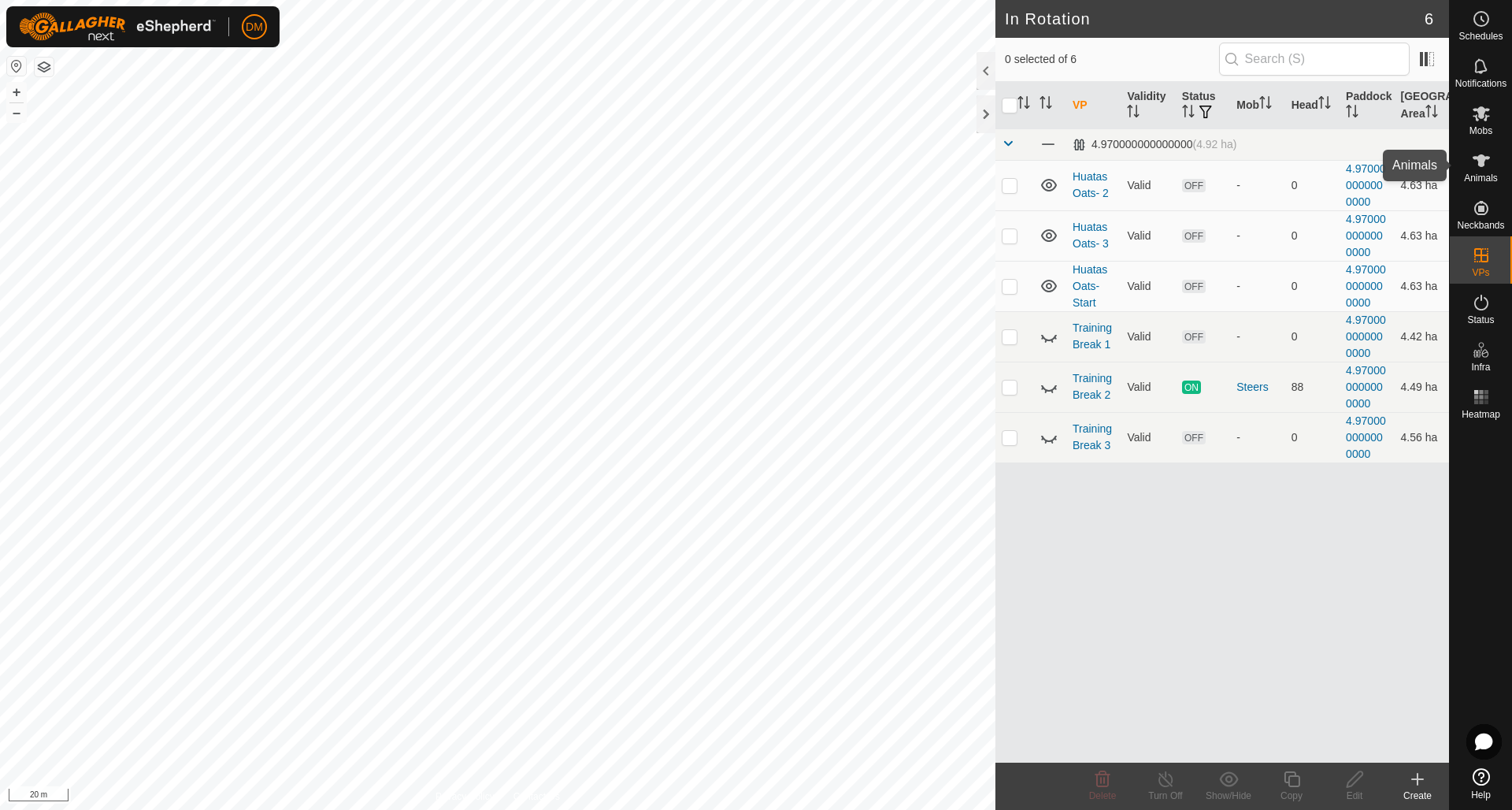
click at [1486, 169] on icon at bounding box center [1481, 160] width 19 height 19
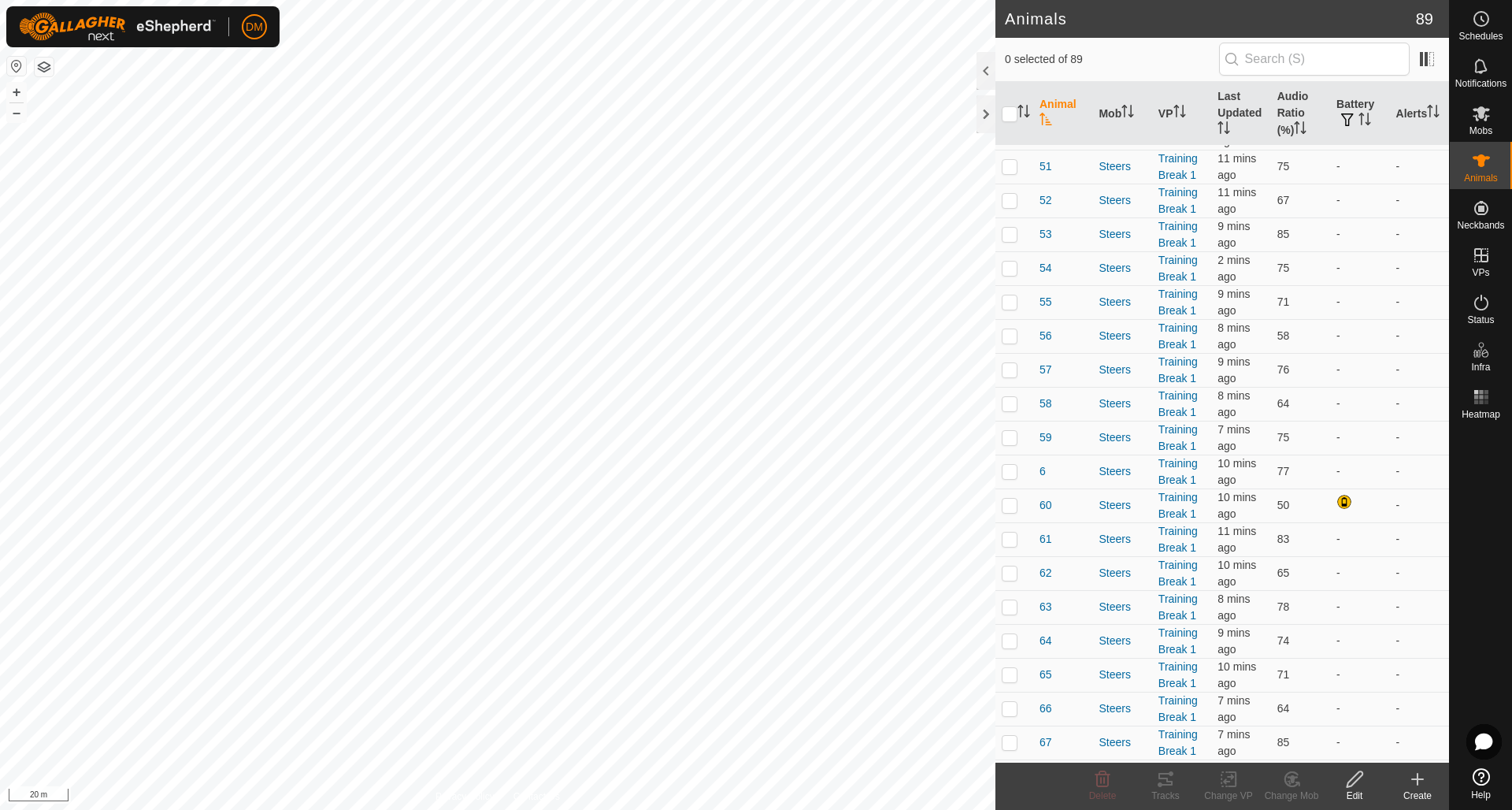
scroll to position [1649, 0]
click at [1116, 479] on div "Steers" at bounding box center [1122, 478] width 47 height 17
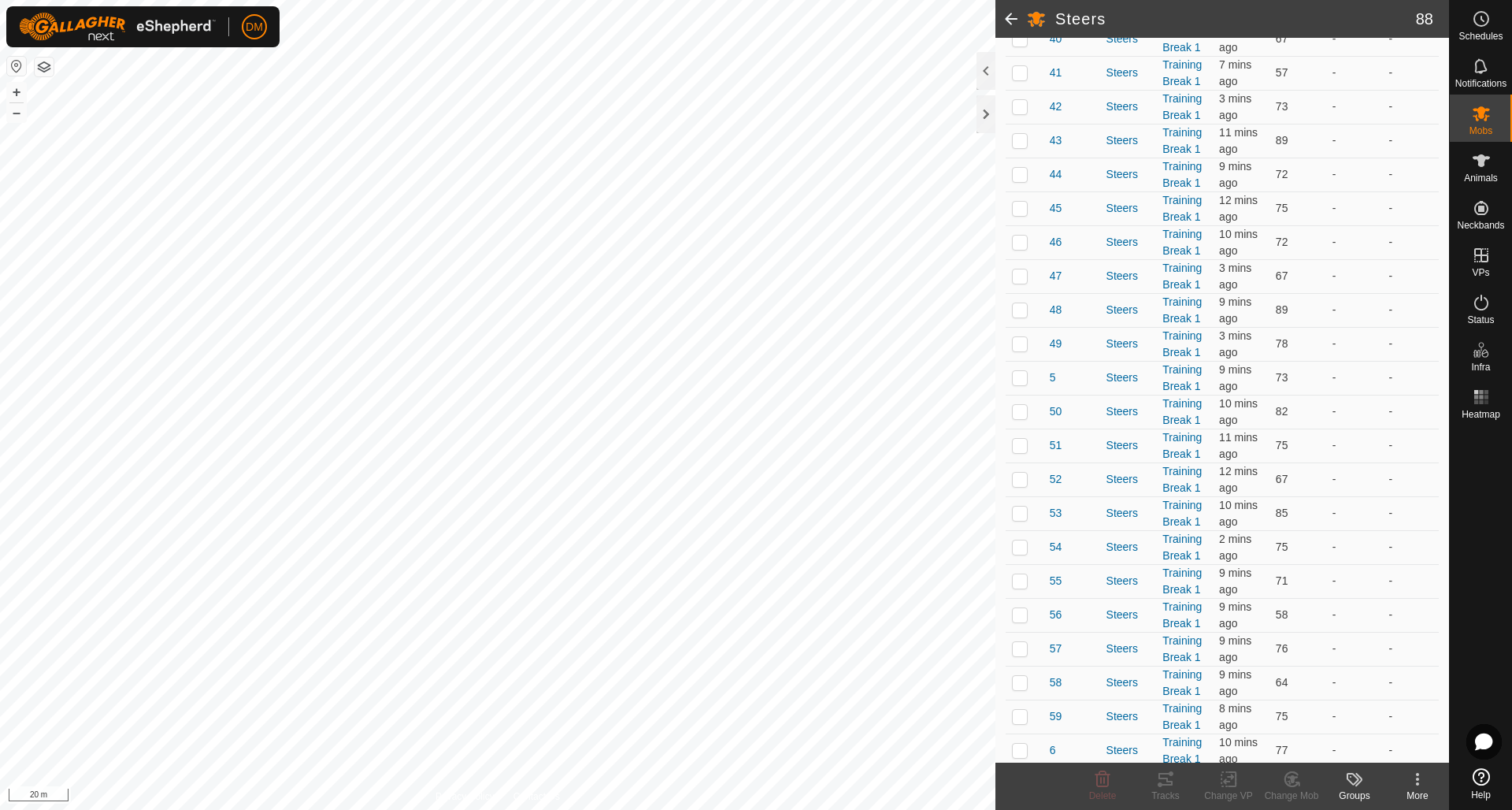
scroll to position [1706, 0]
click at [1053, 547] on span "60" at bounding box center [1056, 545] width 13 height 17
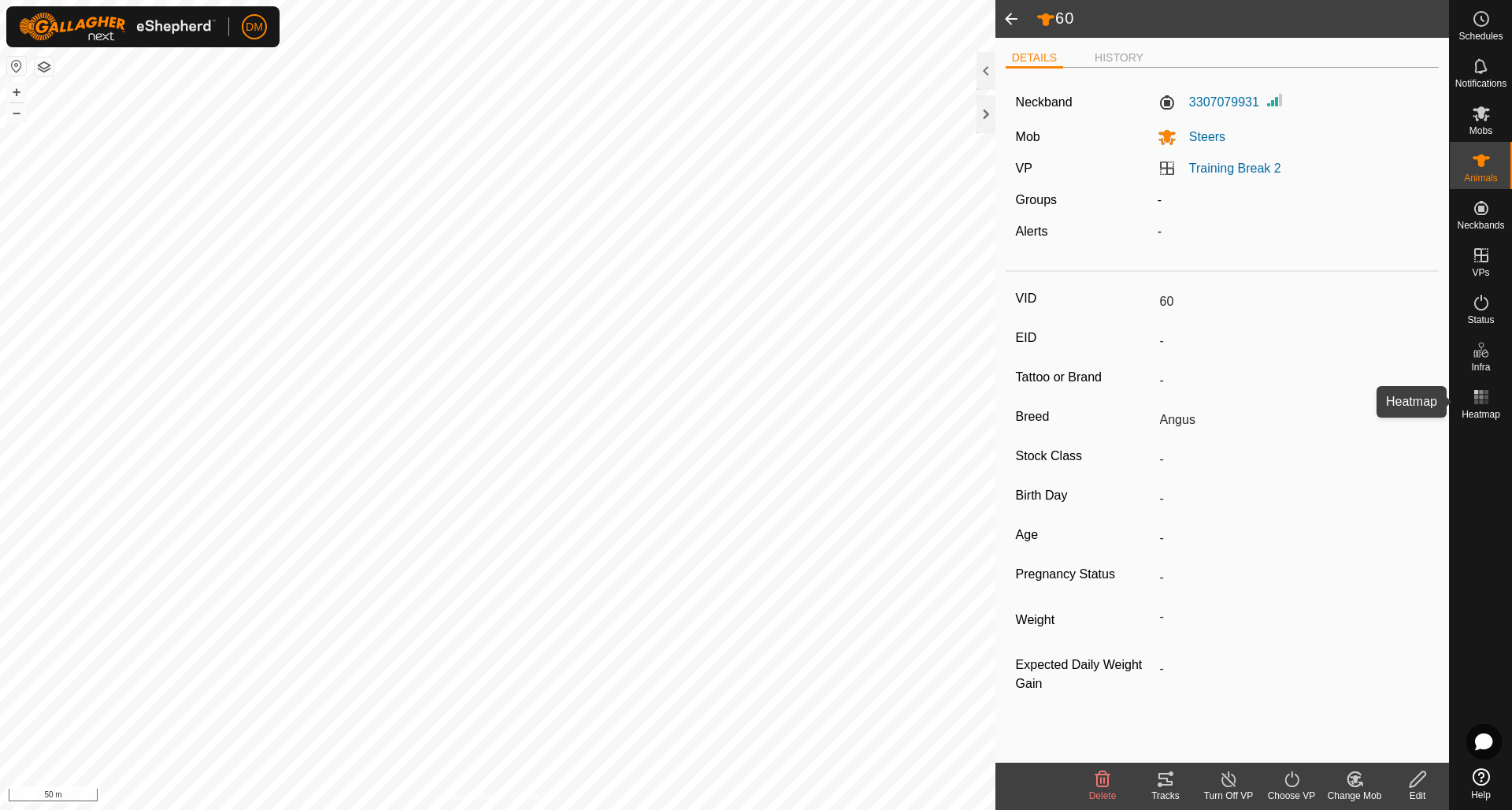
click at [1482, 395] on icon at bounding box center [1481, 396] width 19 height 19
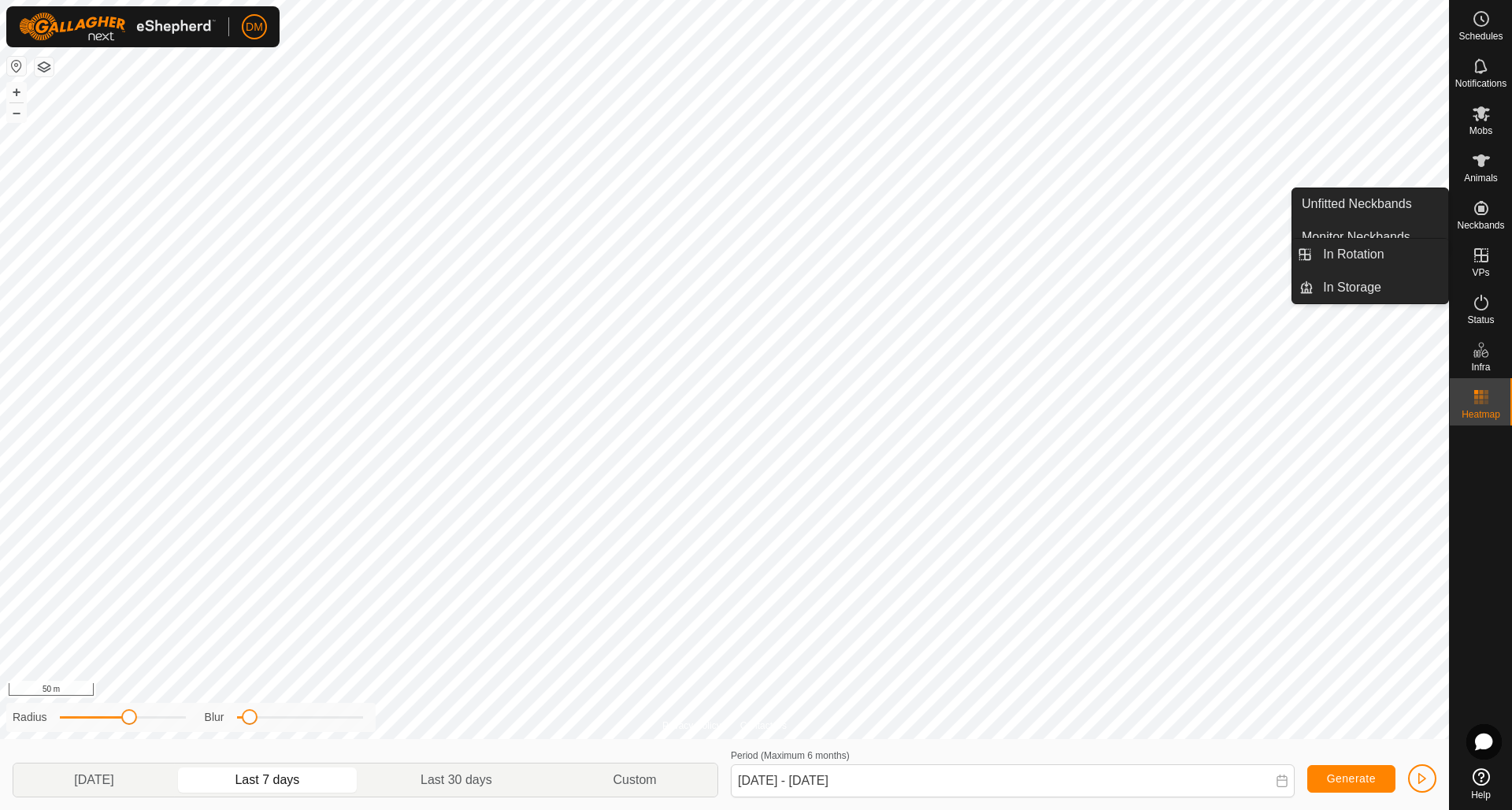
click at [1491, 264] on es-virtualpaddocks-svg-icon at bounding box center [1481, 255] width 28 height 25
click at [1346, 250] on link "In Rotation" at bounding box center [1381, 254] width 135 height 31
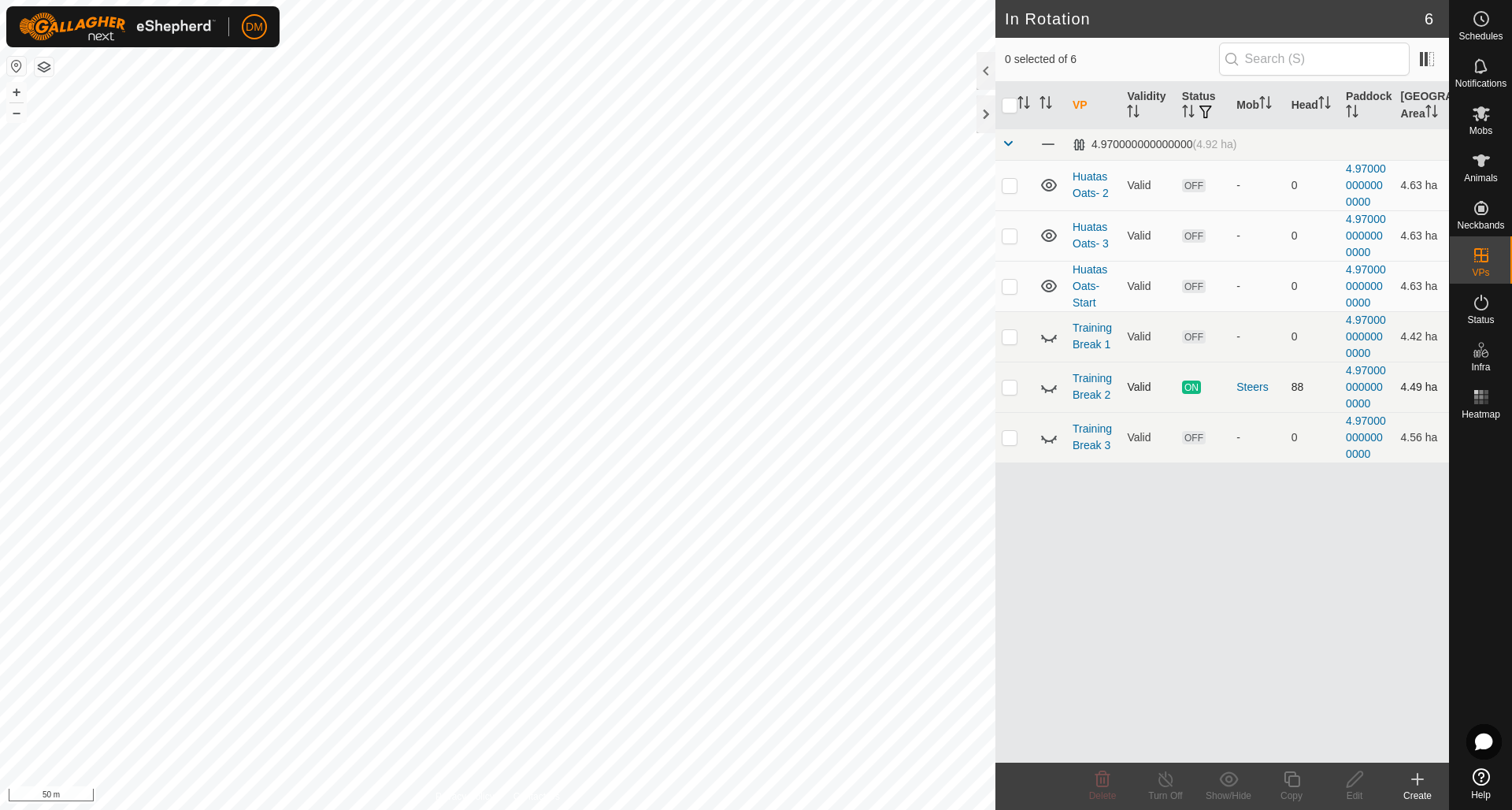
click at [1013, 390] on p-checkbox at bounding box center [1010, 387] width 16 height 13
checkbox input "true"
click at [1009, 436] on p-checkbox at bounding box center [1010, 437] width 16 height 13
click at [1013, 435] on p-checkbox at bounding box center [1010, 437] width 16 height 13
checkbox input "false"
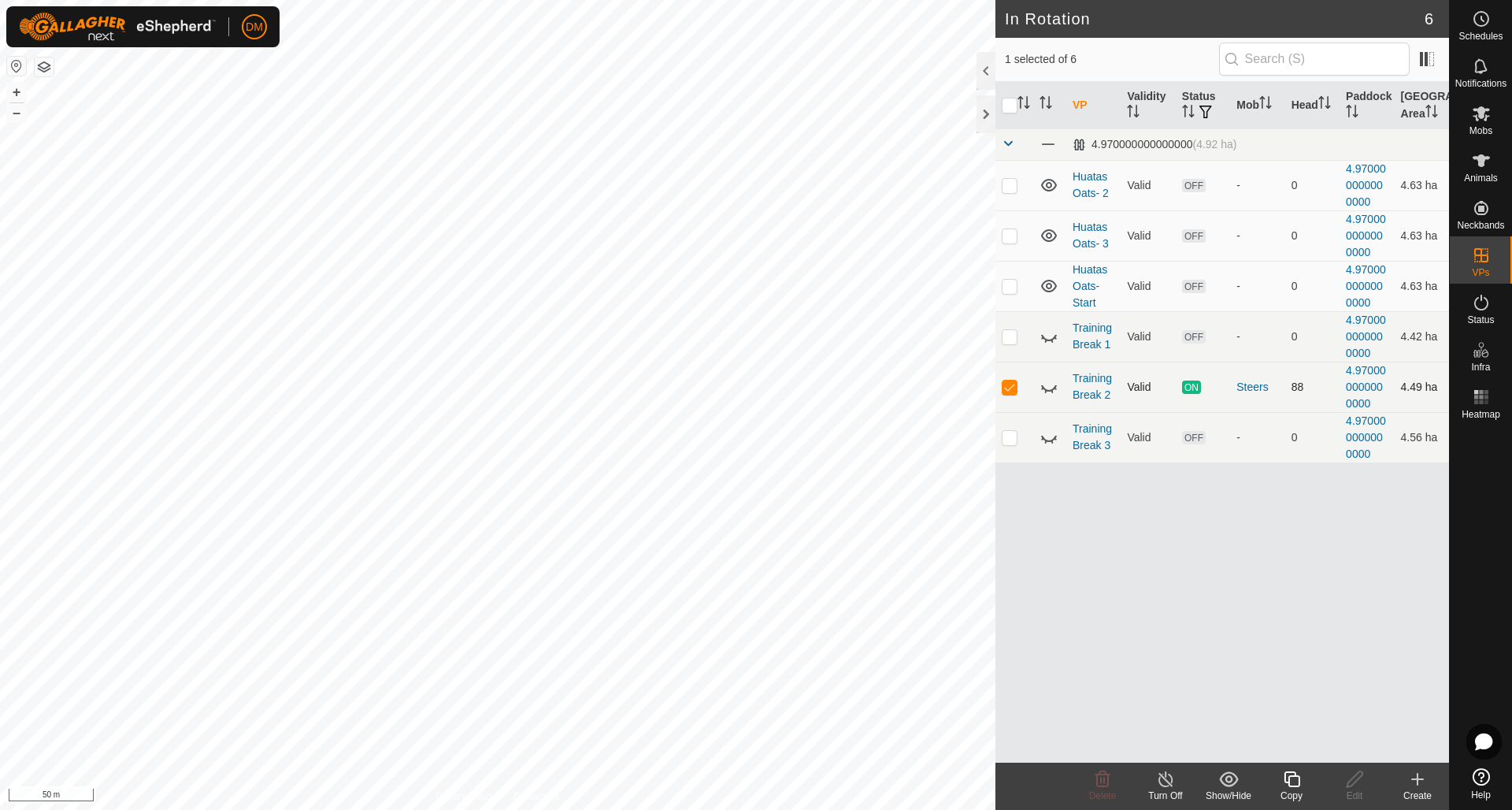
click at [1010, 388] on p-checkbox at bounding box center [1010, 387] width 16 height 13
drag, startPoint x: 1056, startPoint y: 386, endPoint x: 1049, endPoint y: 398, distance: 13.9
click at [1056, 386] on icon at bounding box center [1049, 389] width 16 height 6
click at [1052, 453] on td at bounding box center [1049, 437] width 33 height 50
click at [1052, 440] on icon at bounding box center [1048, 436] width 19 height 19
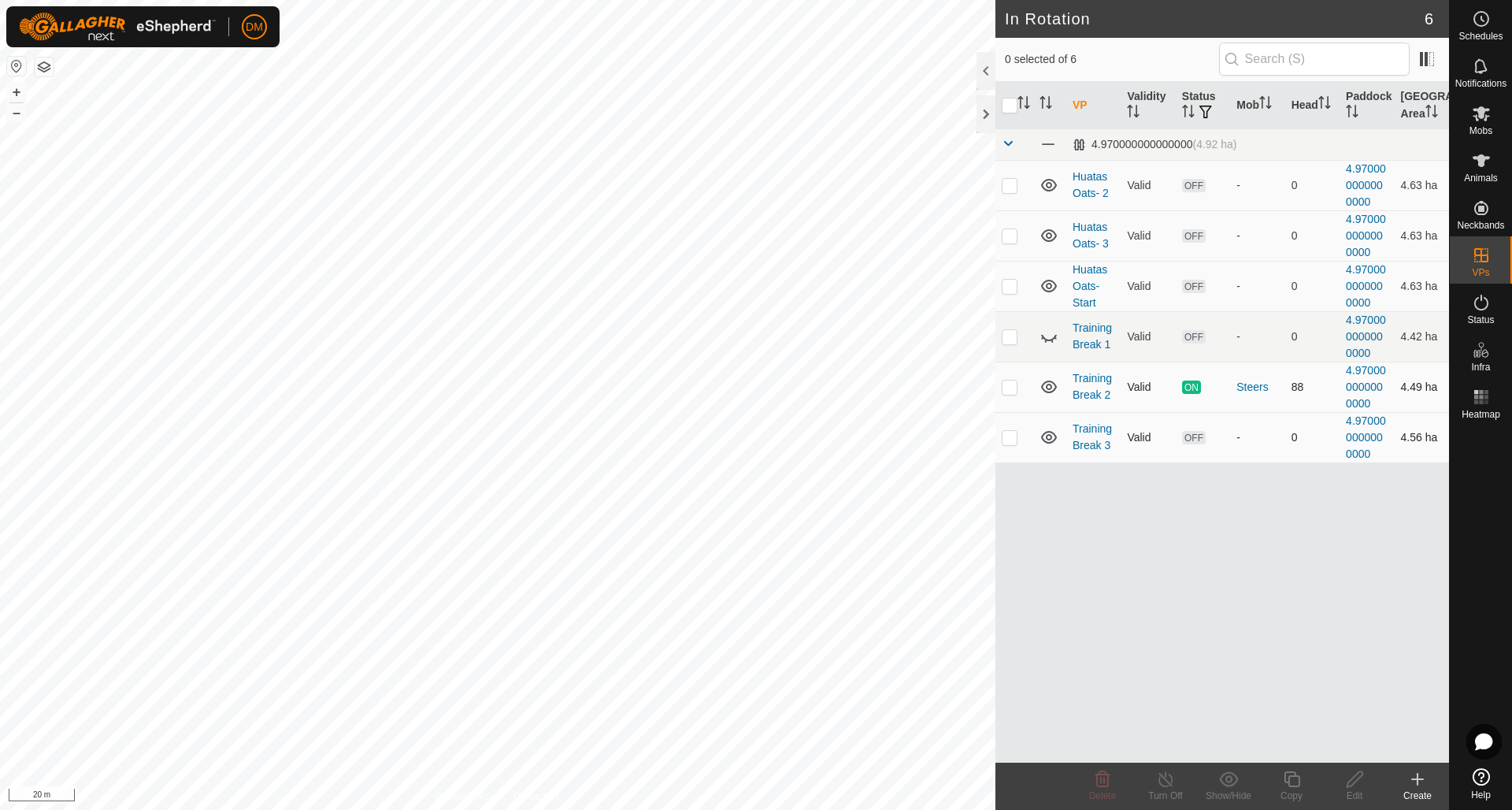
click at [1008, 390] on p-checkbox at bounding box center [1010, 387] width 16 height 13
checkbox input "false"
click at [1009, 439] on p-checkbox at bounding box center [1010, 437] width 16 height 13
click at [1009, 438] on p-checkbox at bounding box center [1010, 437] width 16 height 13
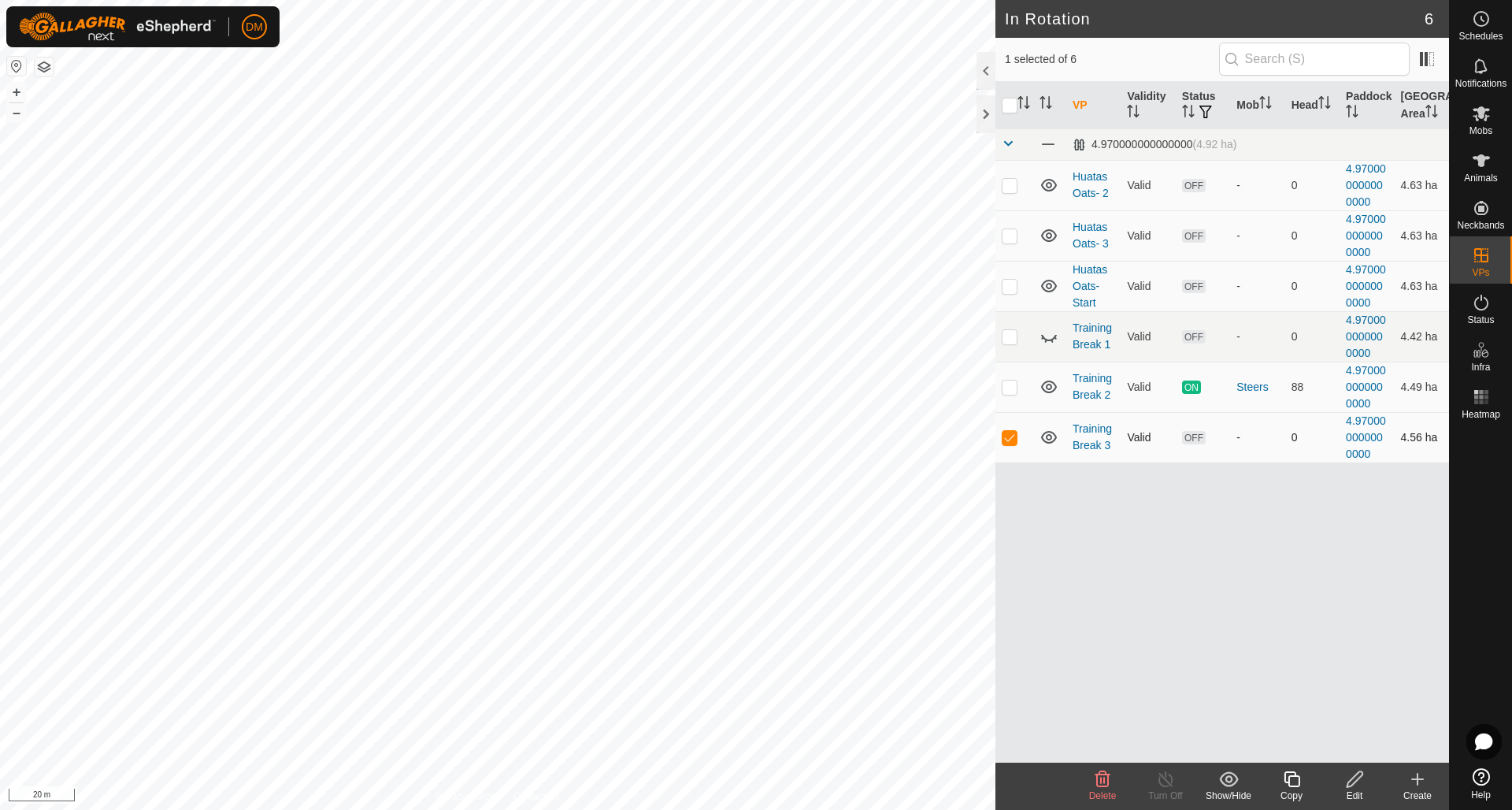
checkbox input "false"
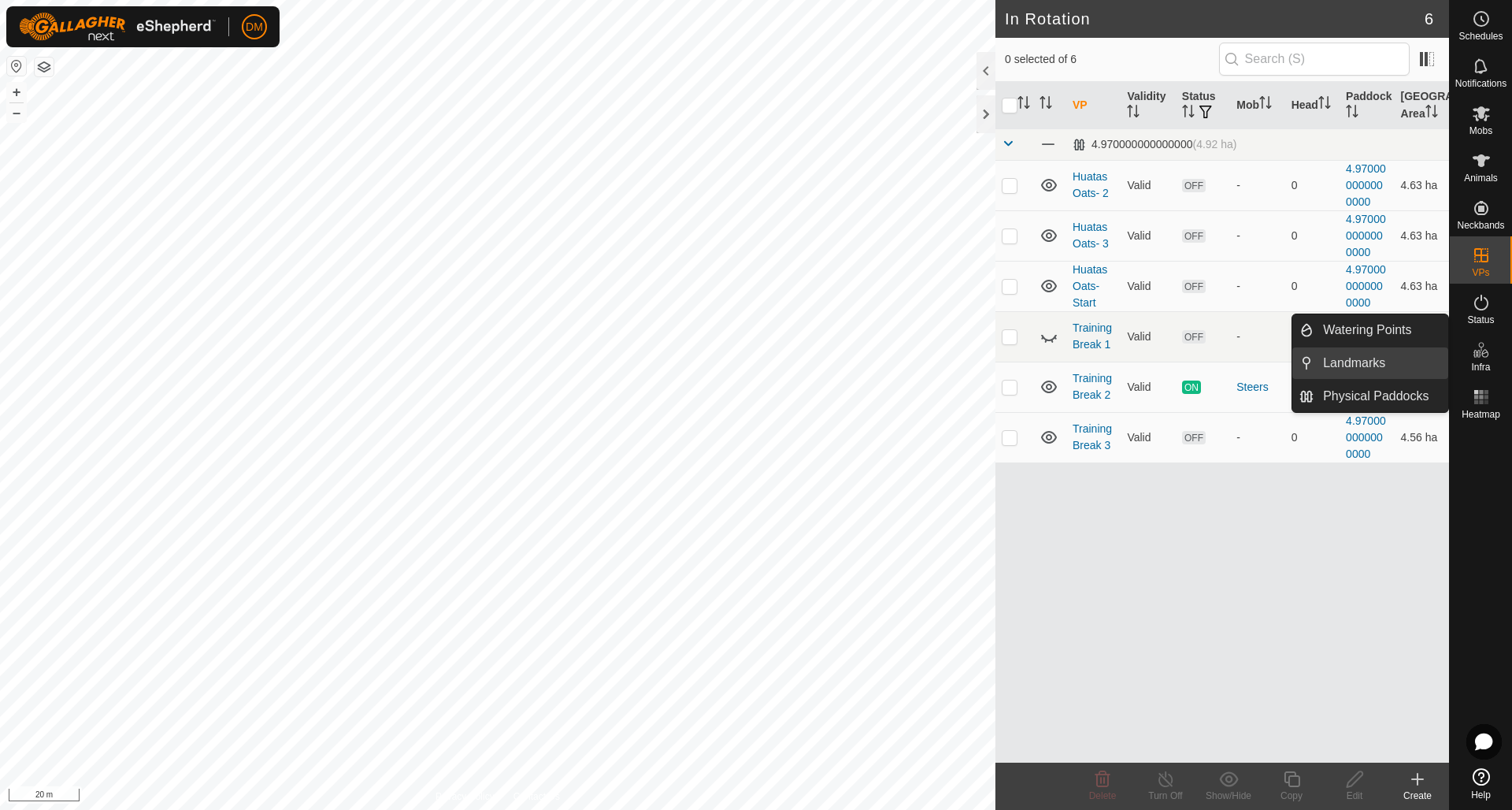
click at [1353, 360] on link "Landmarks" at bounding box center [1381, 363] width 135 height 31
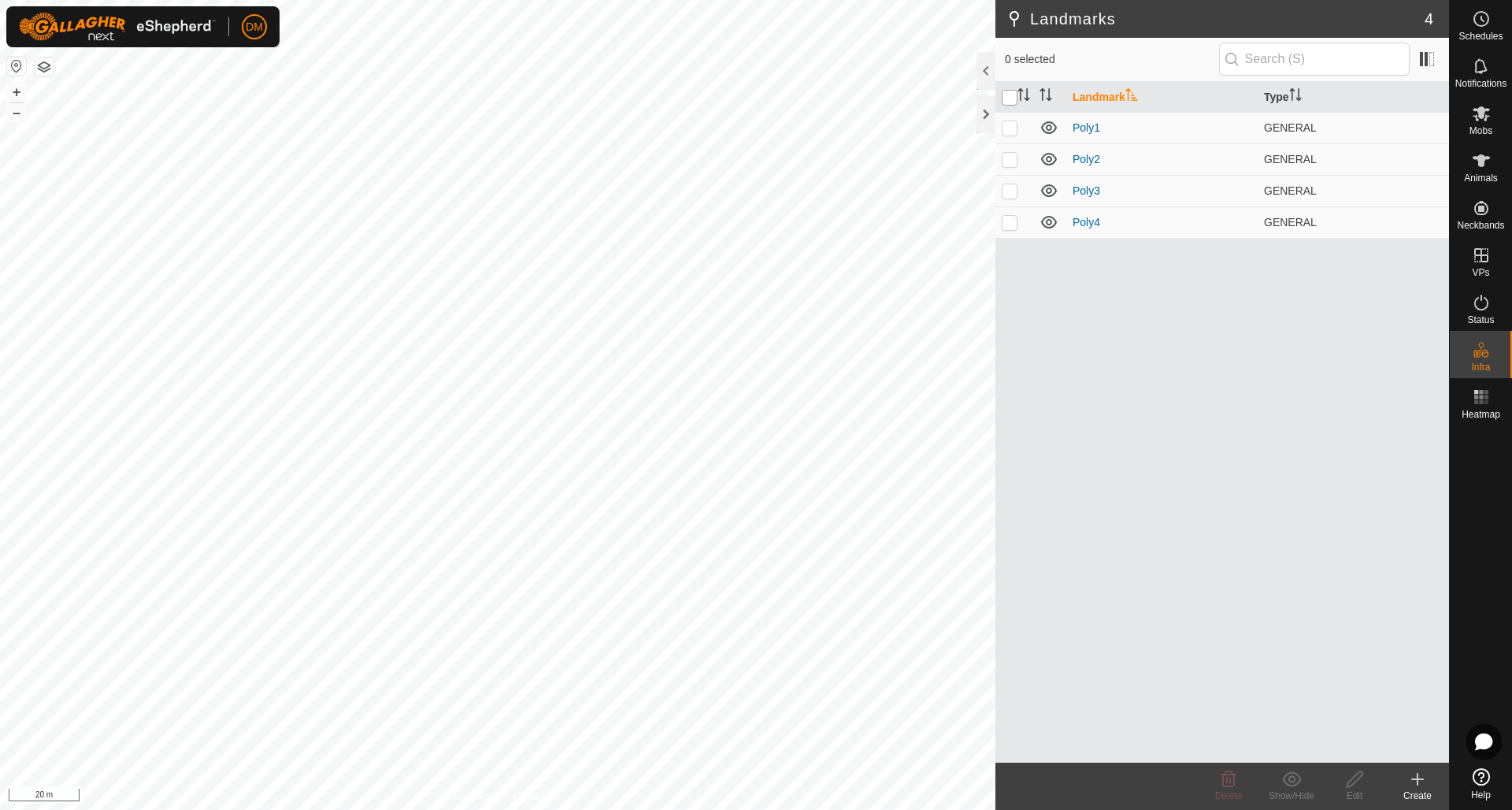
click at [1010, 98] on input "checkbox" at bounding box center [1010, 98] width 16 height 16
checkbox input "true"
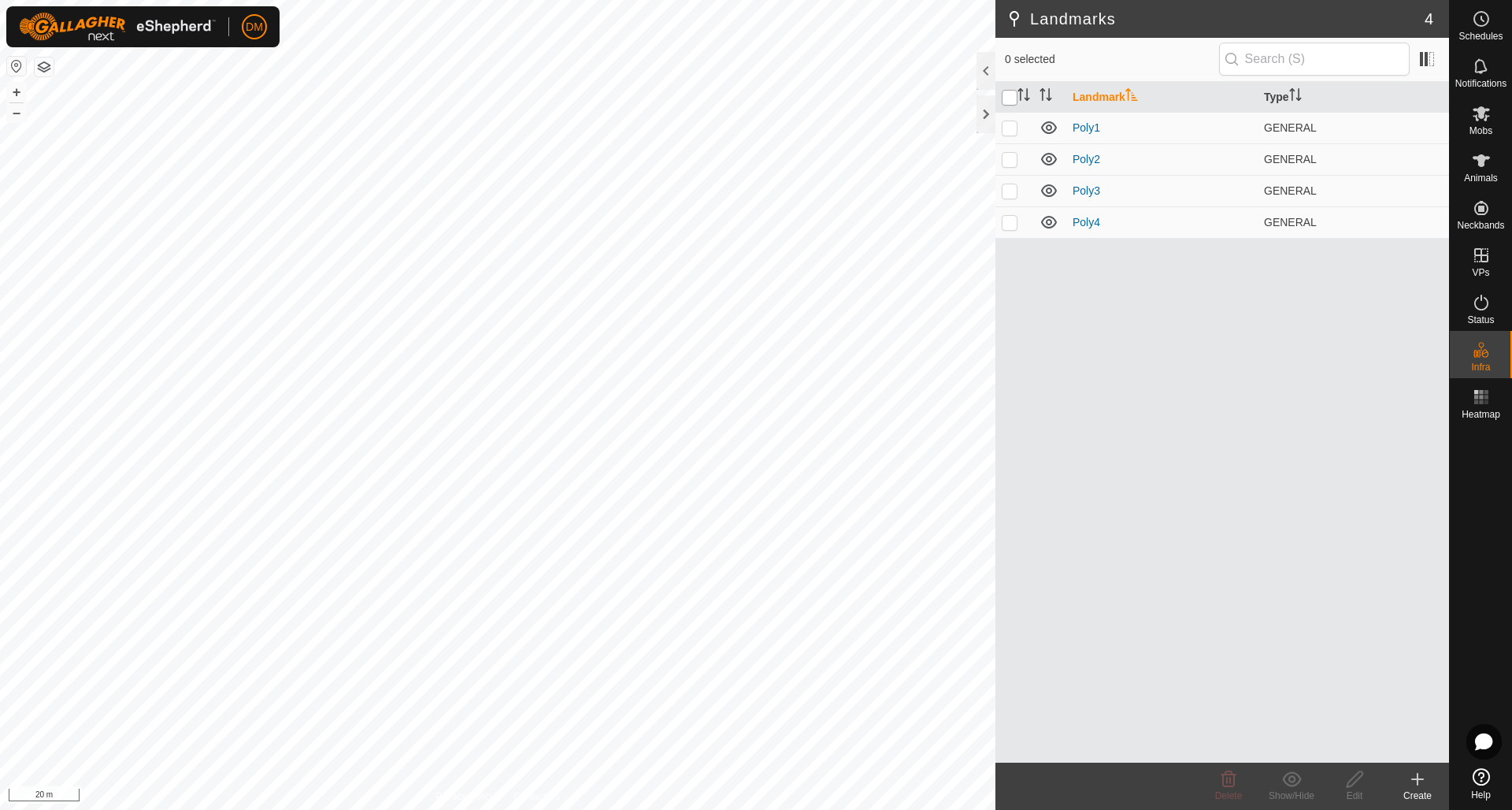
checkbox input "true"
click at [1230, 788] on icon at bounding box center [1228, 779] width 19 height 19
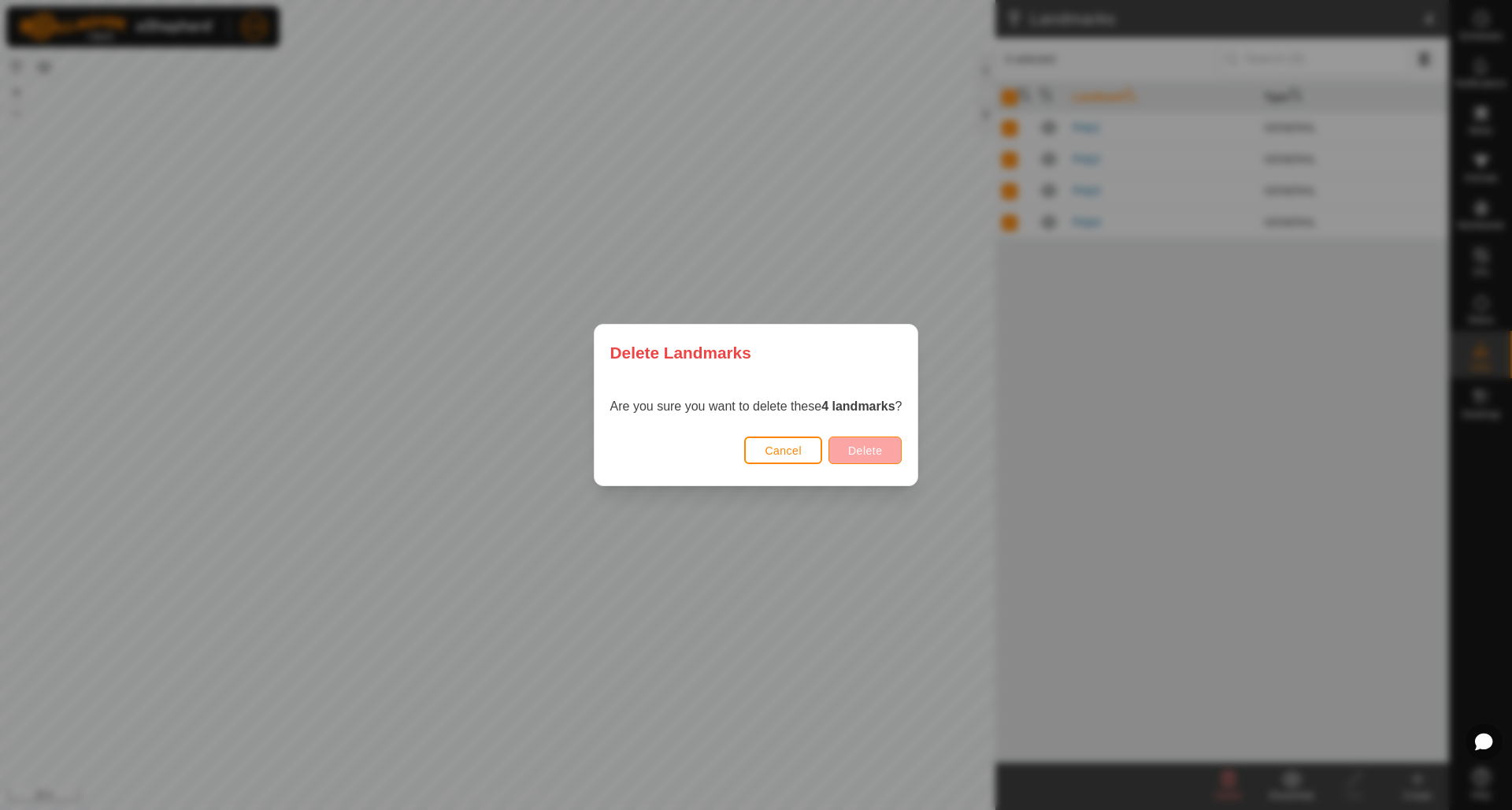
click at [888, 454] on button "Delete" at bounding box center [864, 450] width 73 height 27
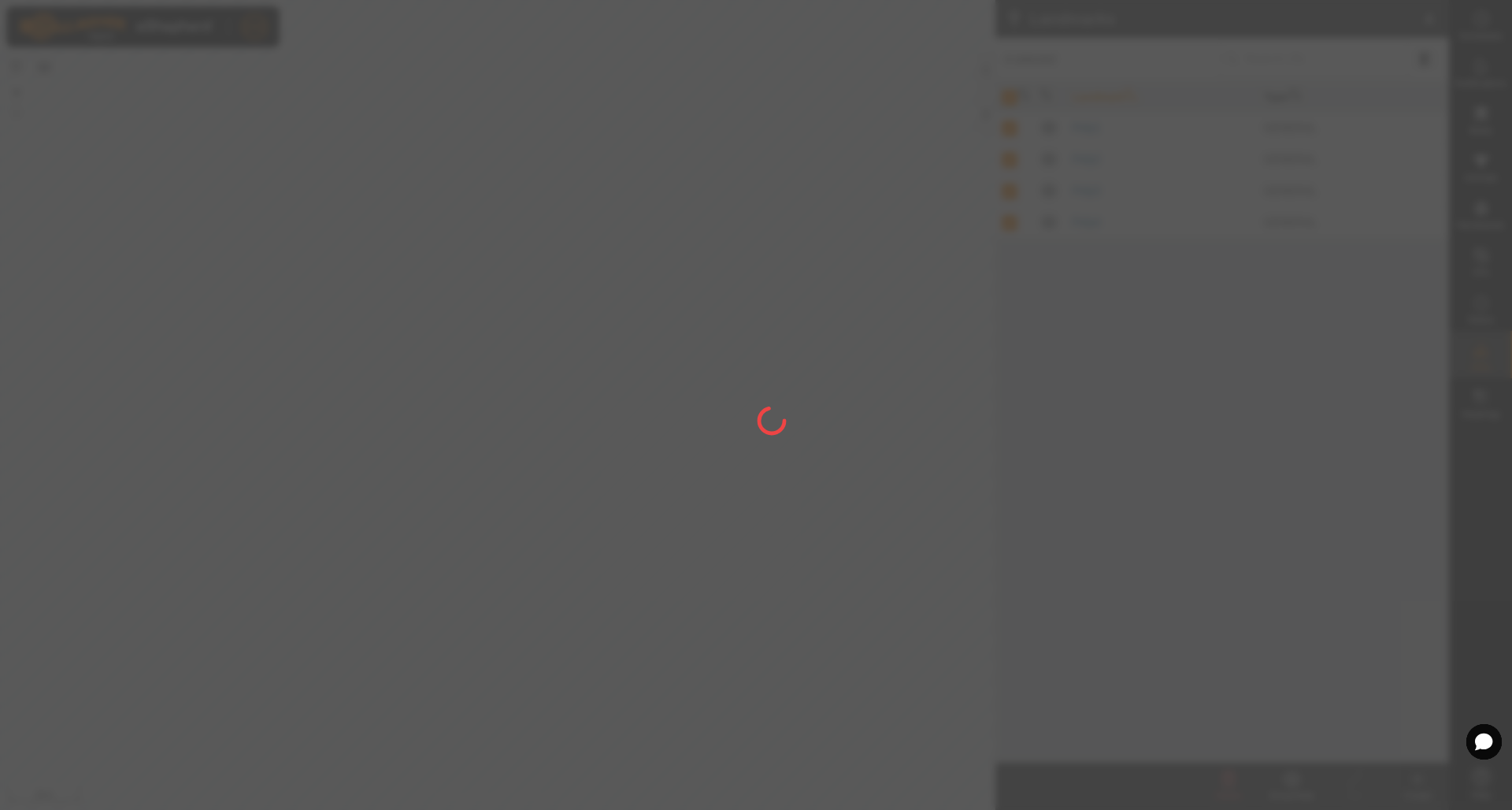
checkbox input "false"
